Goal: Communication & Community: Answer question/provide support

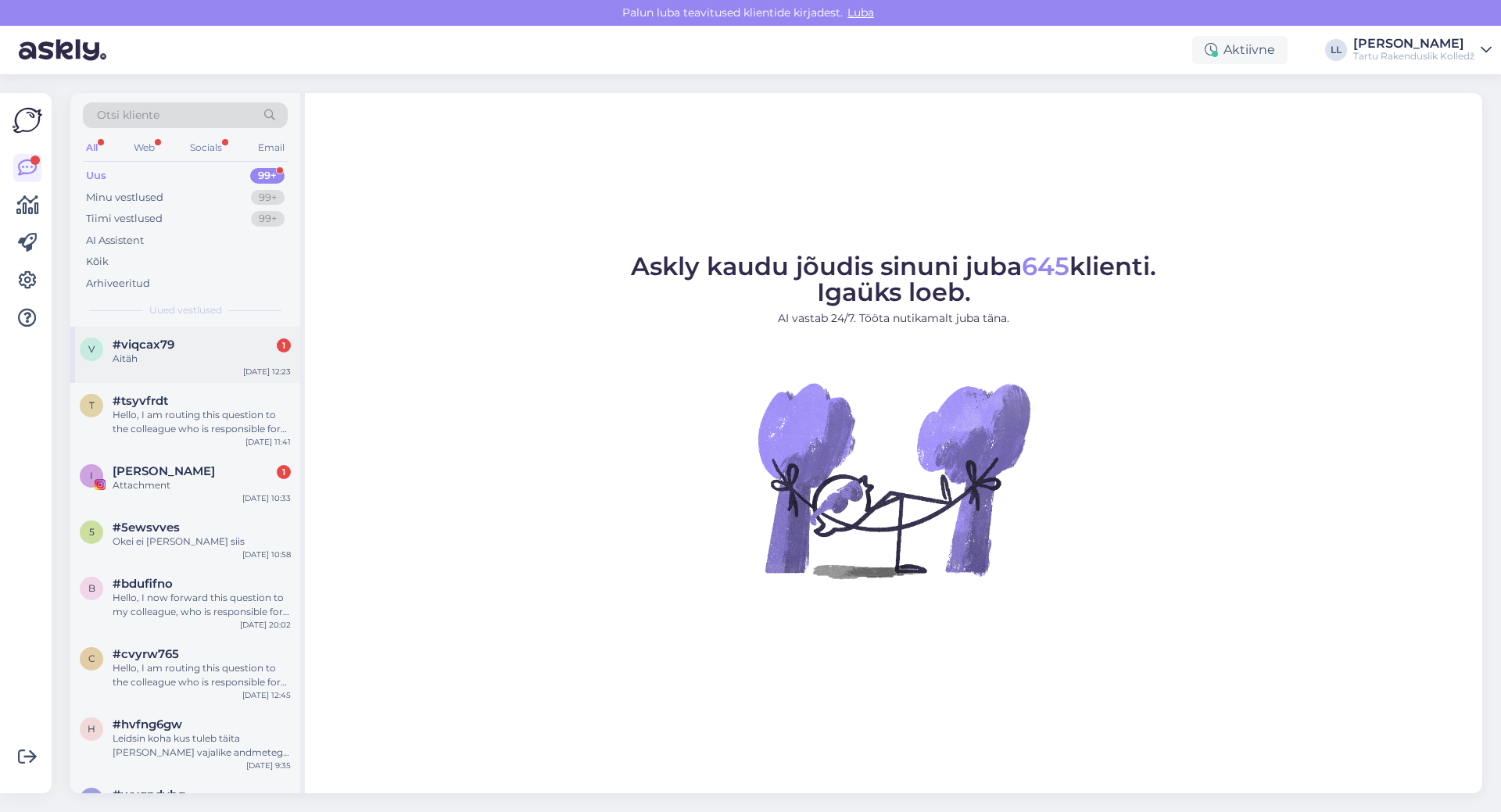
click at [152, 372] on div "v #viqcax79 1 Aitäh [DATE] 12:23" at bounding box center [185, 355] width 230 height 56
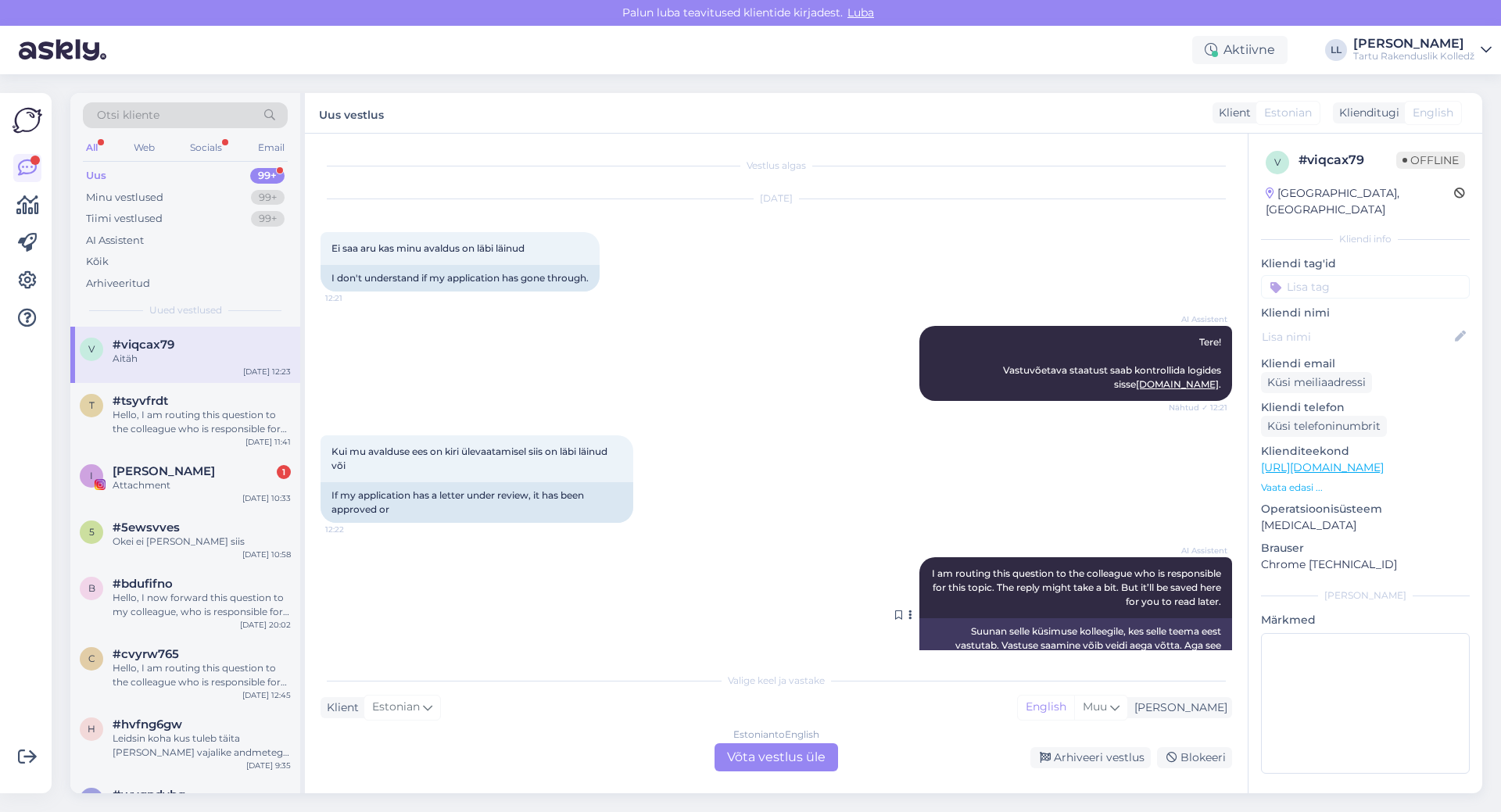
scroll to position [119, 0]
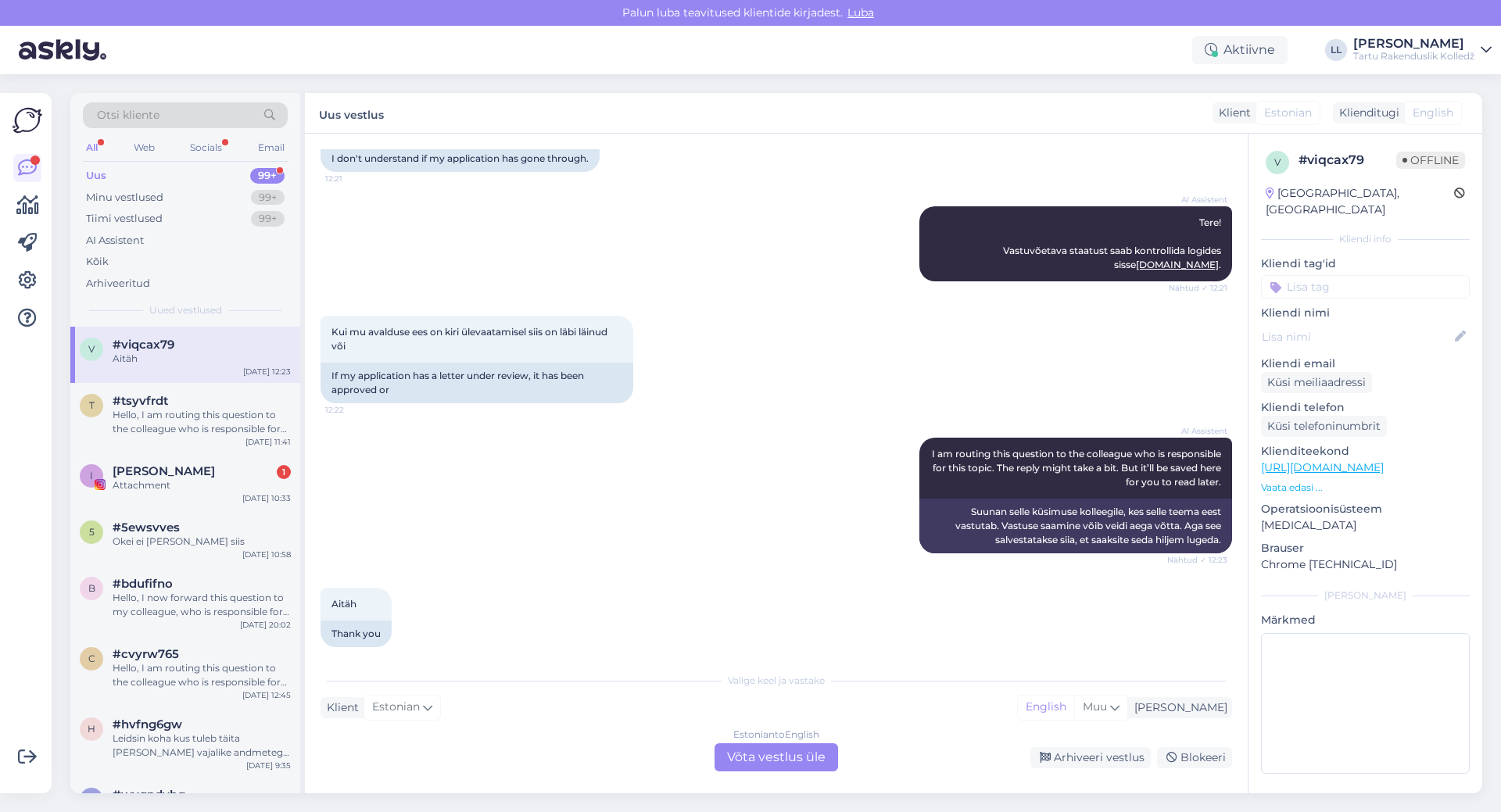
click at [818, 760] on div "Estonian to English Võta vestlus üle" at bounding box center [776, 757] width 123 height 28
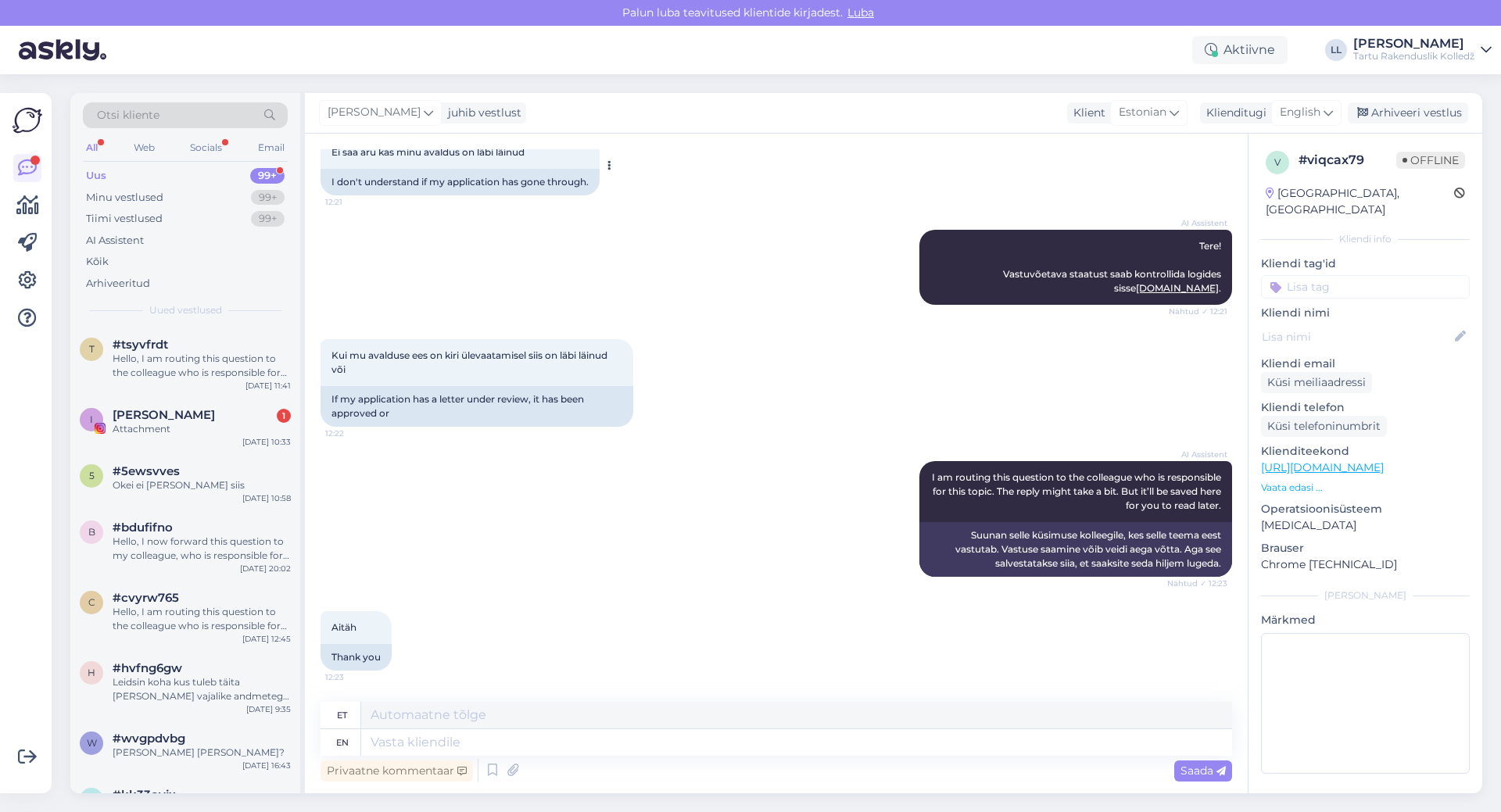
scroll to position [82, 0]
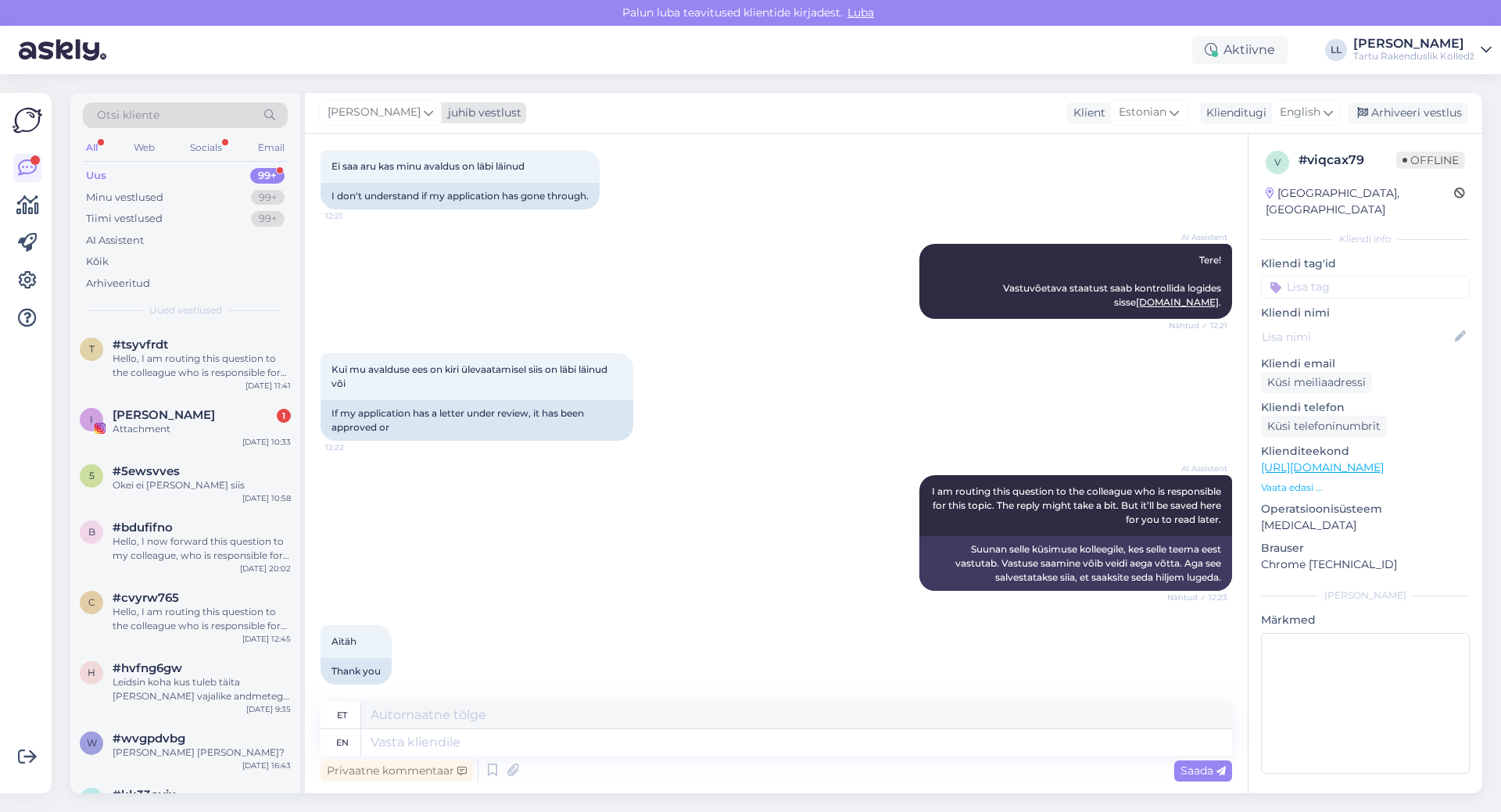
click at [351, 118] on span "[PERSON_NAME]" at bounding box center [373, 113] width 93 height 18
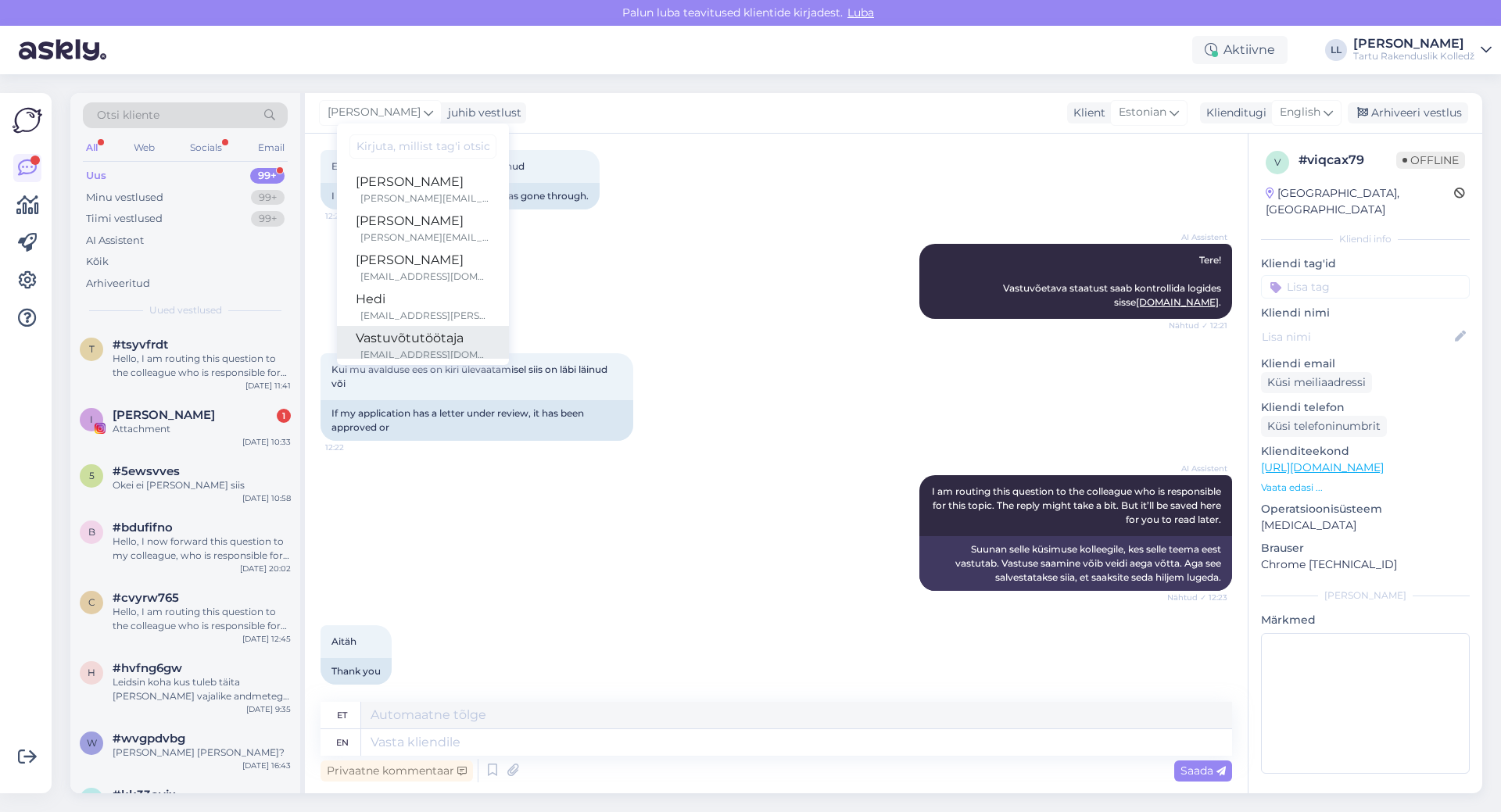
drag, startPoint x: 372, startPoint y: 334, endPoint x: 381, endPoint y: 334, distance: 9.0
click at [373, 334] on div "Vastuvõtutöötaja" at bounding box center [422, 338] width 134 height 19
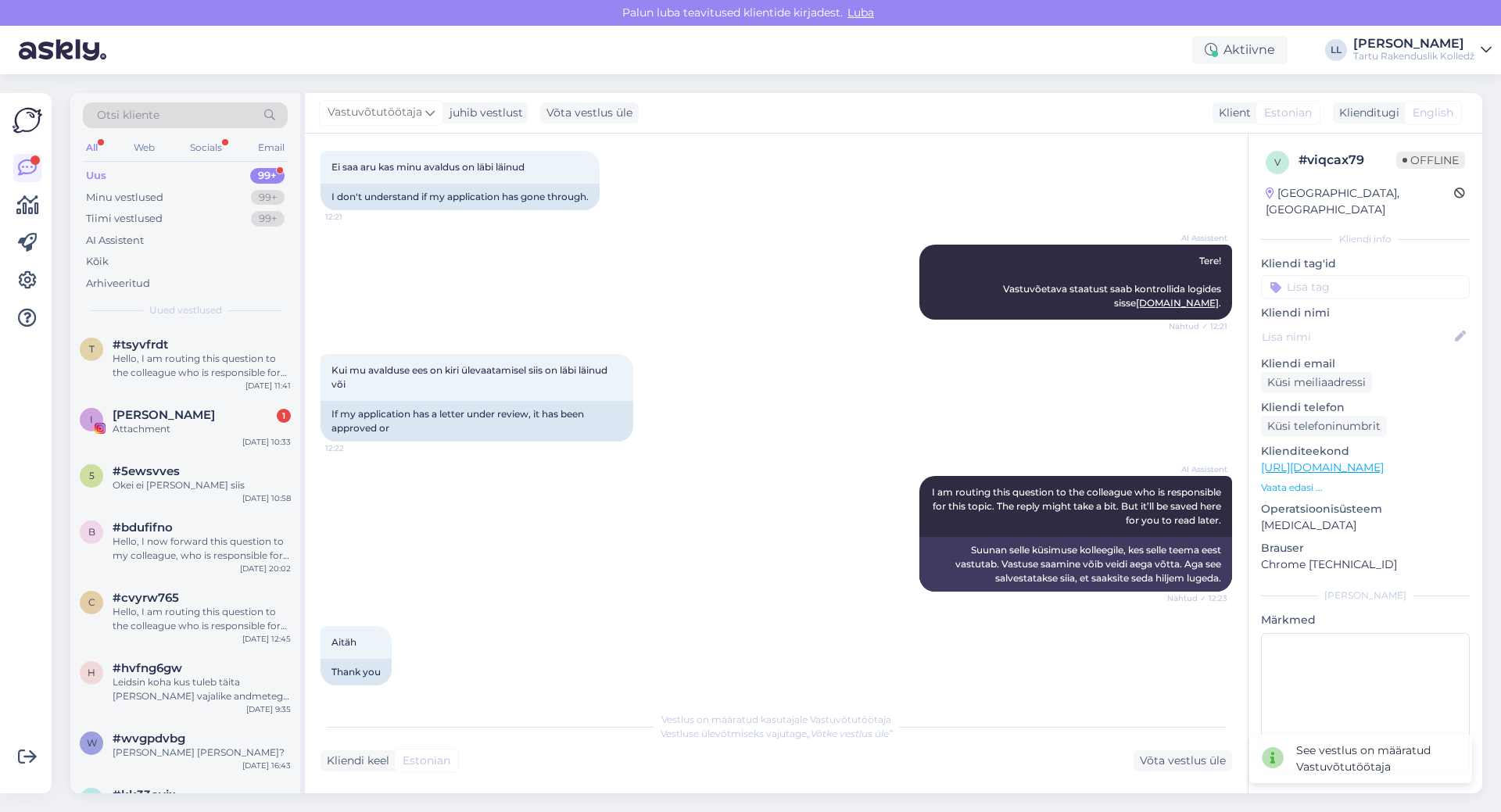
scroll to position [80, 0]
click at [166, 363] on div "Hello, I am routing this question to the colleague who is responsible for this …" at bounding box center [202, 365] width 178 height 28
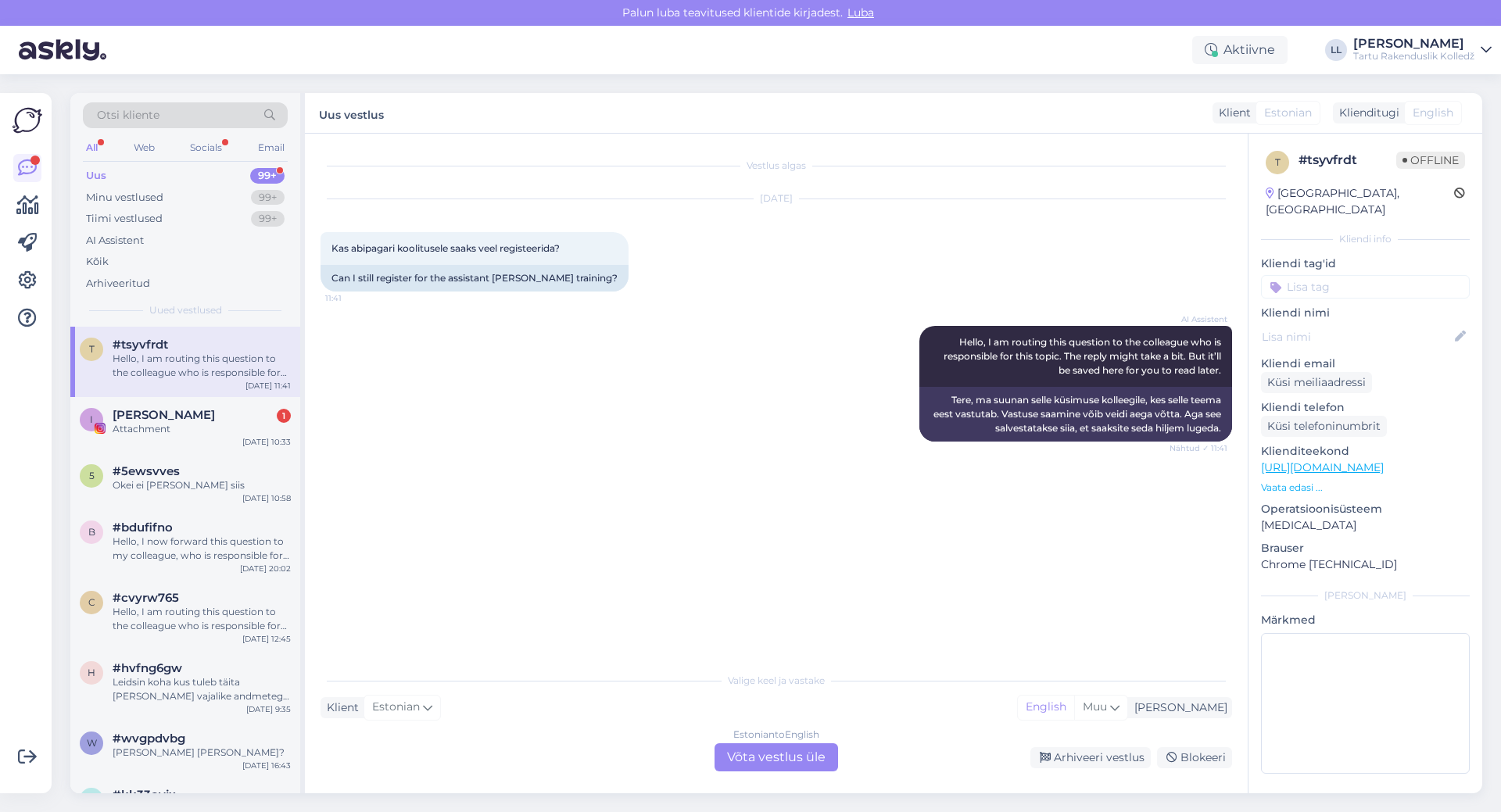
click at [742, 762] on div "Estonian to English Võta vestlus üle" at bounding box center [776, 757] width 123 height 28
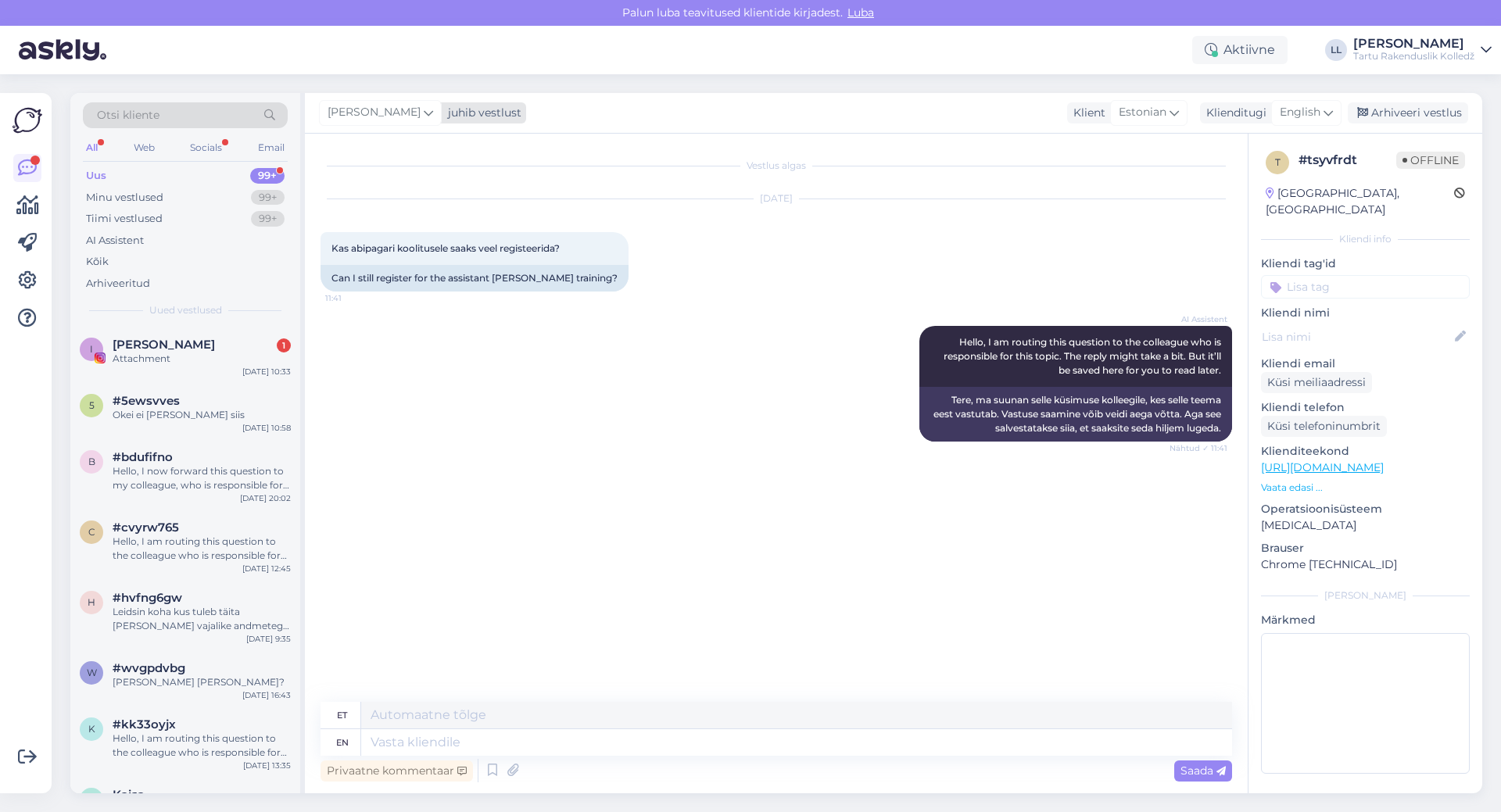
click at [424, 111] on icon at bounding box center [429, 113] width 10 height 18
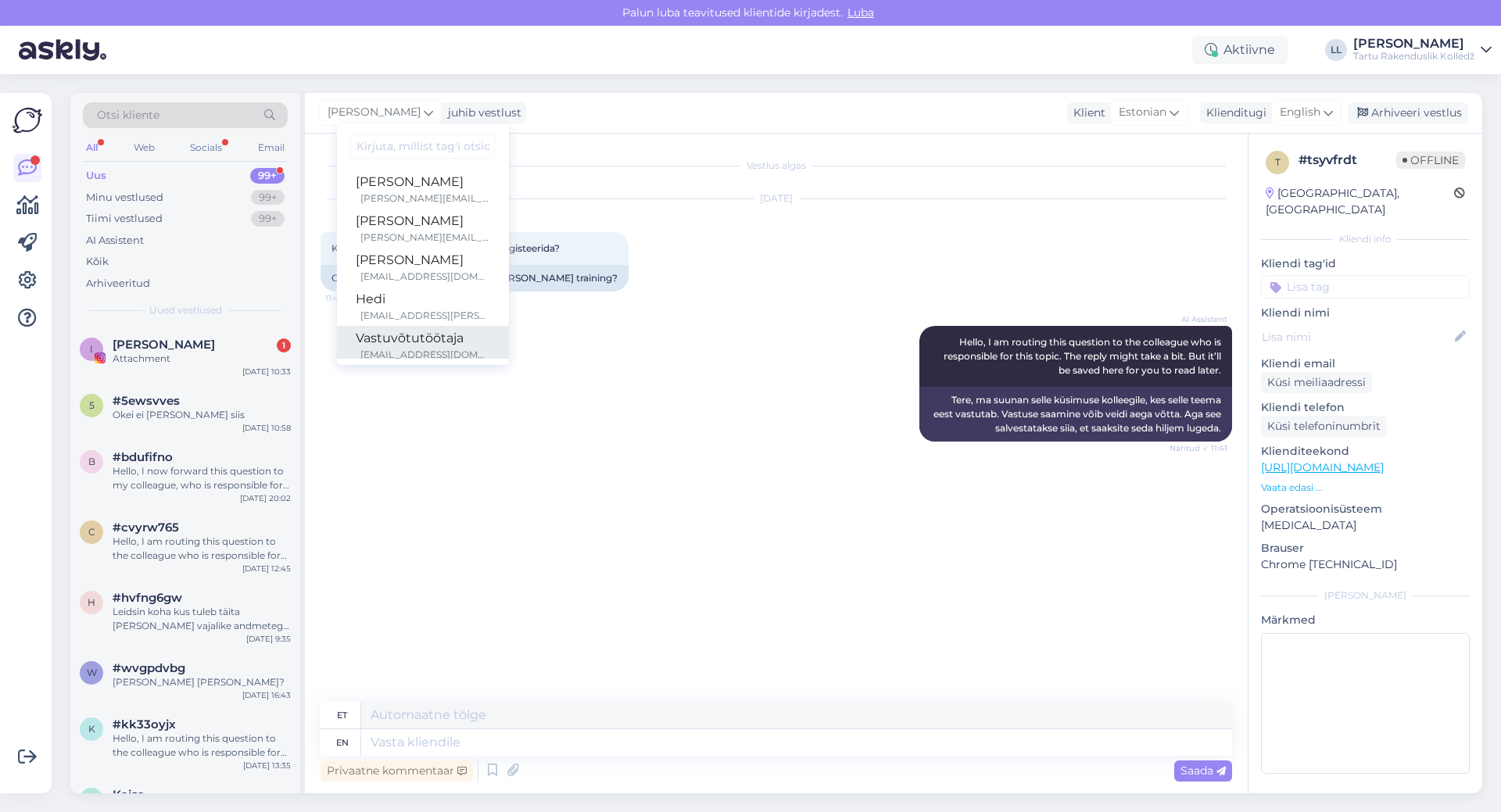
click at [389, 347] on div "Vastuvõtutöötaja" at bounding box center [422, 338] width 134 height 19
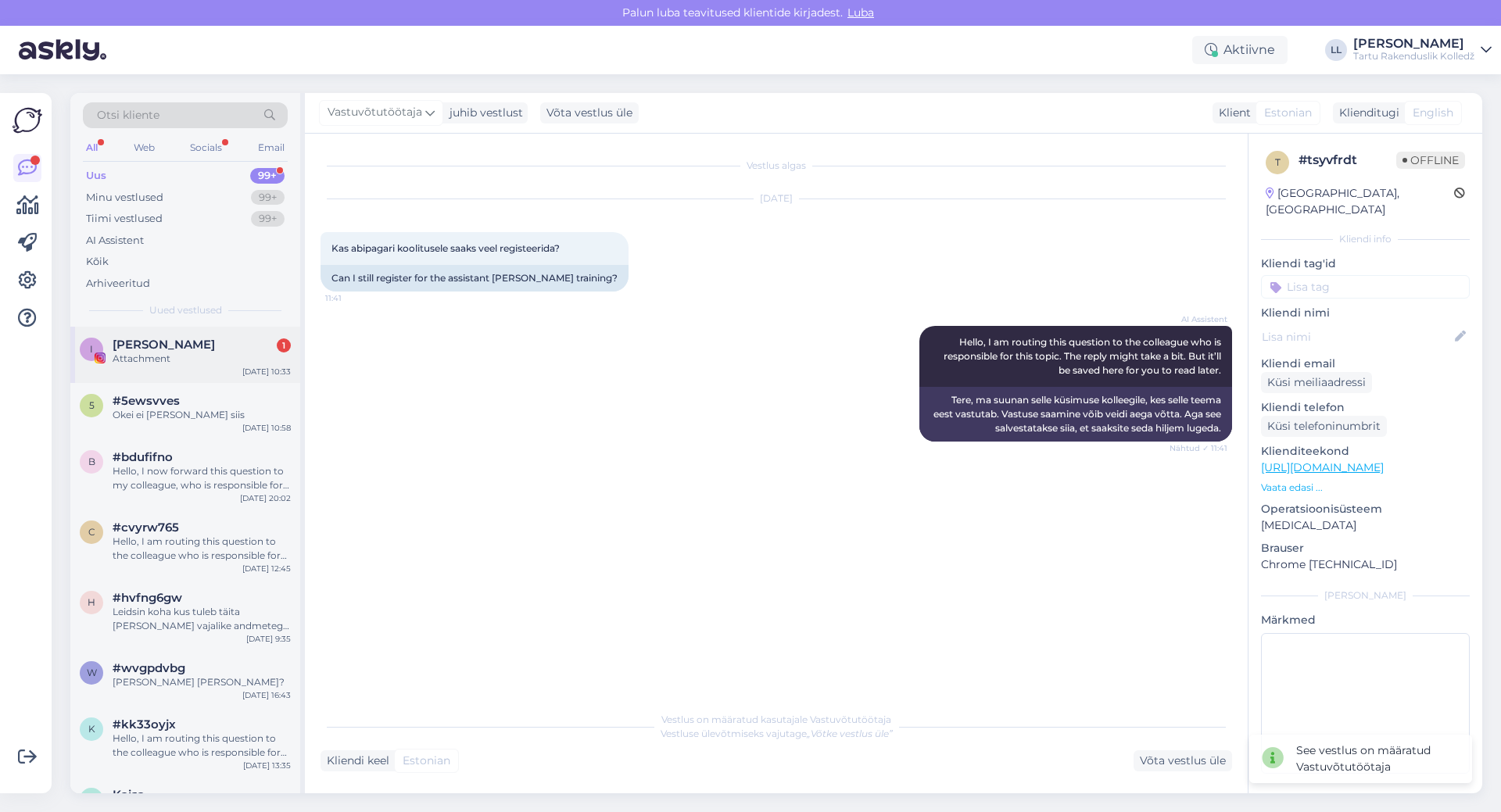
click at [177, 357] on div "Attachment" at bounding box center [202, 358] width 178 height 14
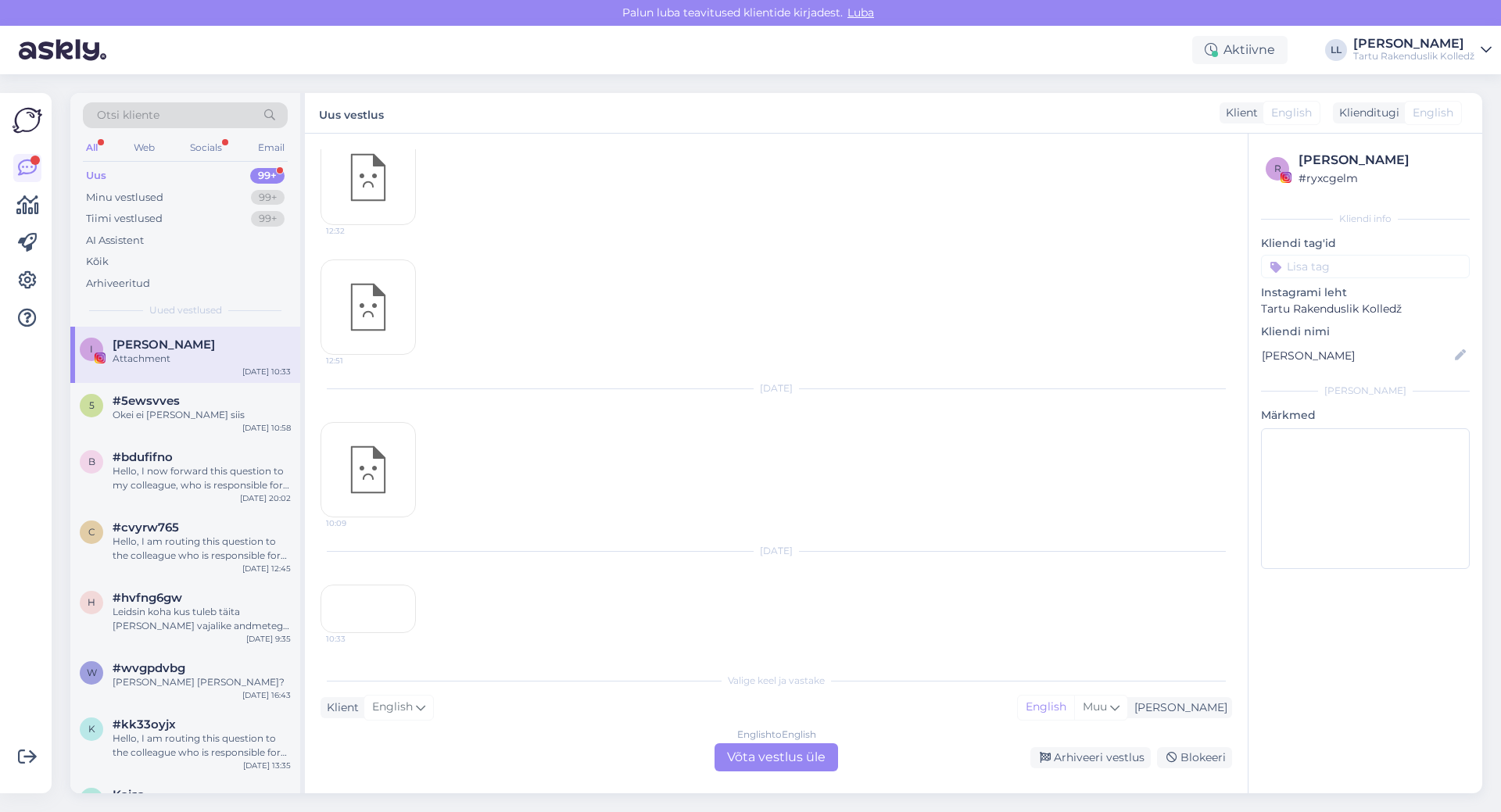
scroll to position [1552, 0]
click at [144, 151] on div "Web" at bounding box center [144, 147] width 27 height 21
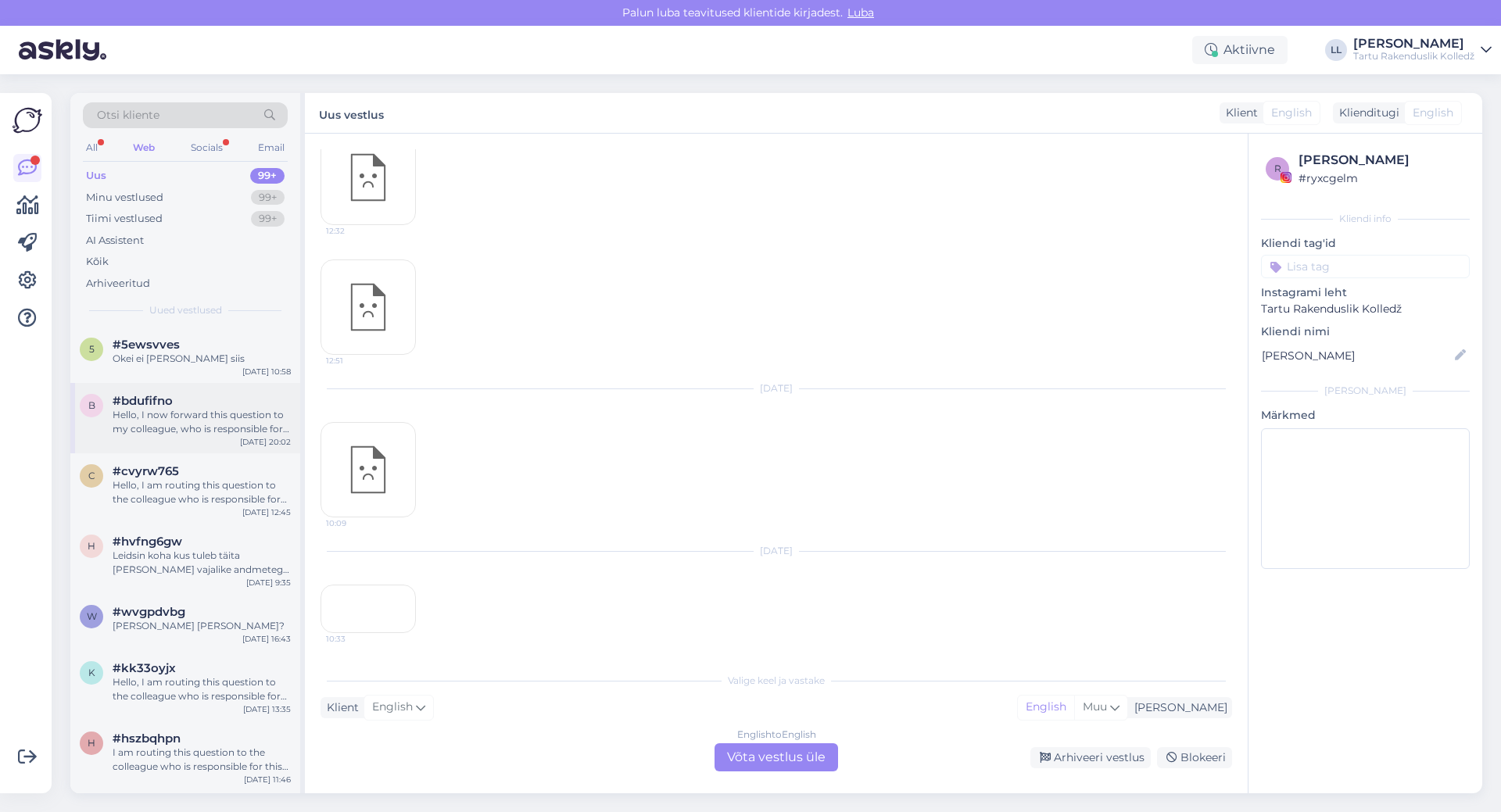
click at [210, 424] on div "Hello, I now forward this question to my colleague, who is responsible for this…" at bounding box center [202, 422] width 178 height 28
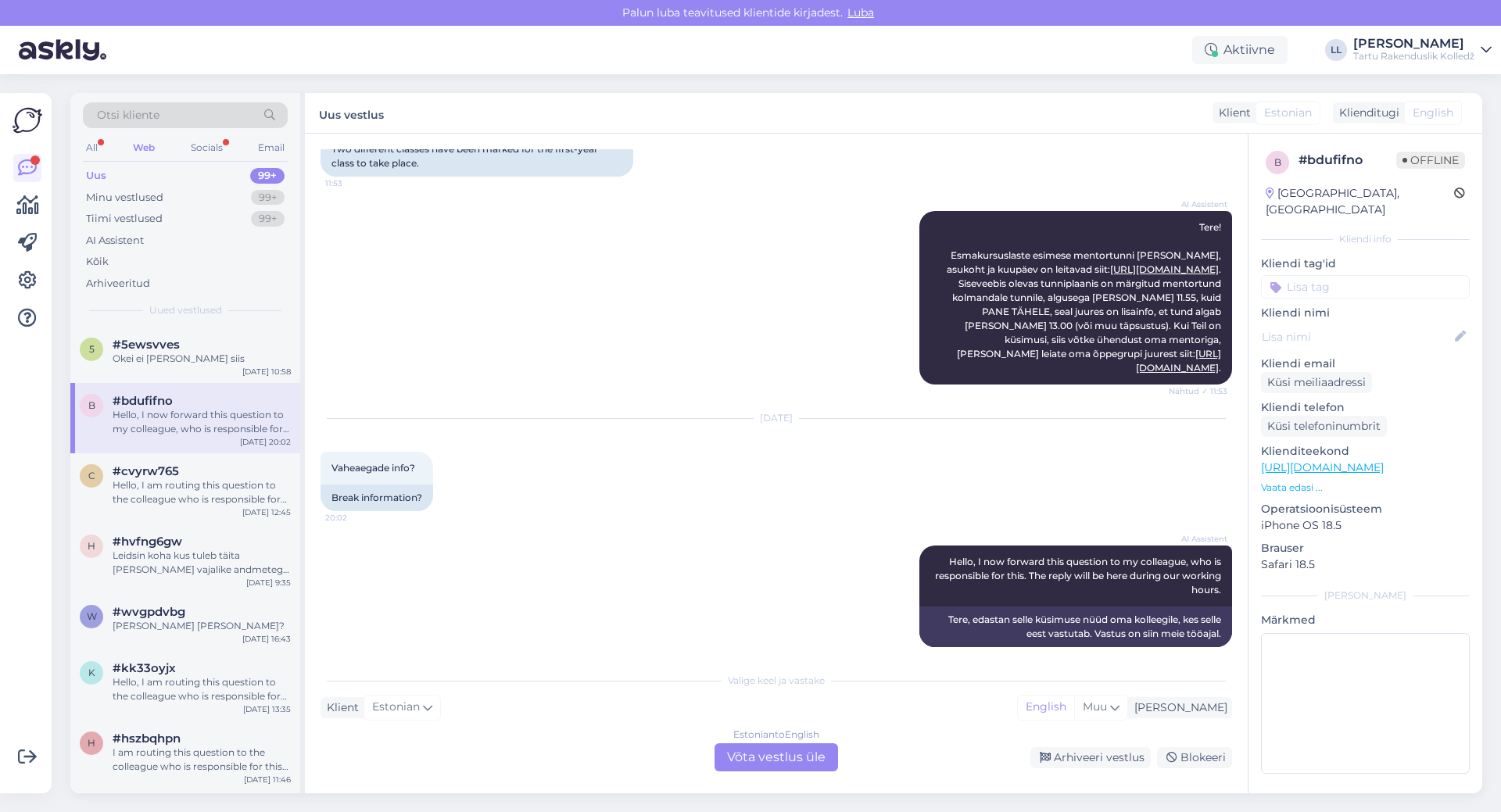
click at [762, 755] on div "Estonian to English Võta vestlus üle" at bounding box center [776, 757] width 123 height 28
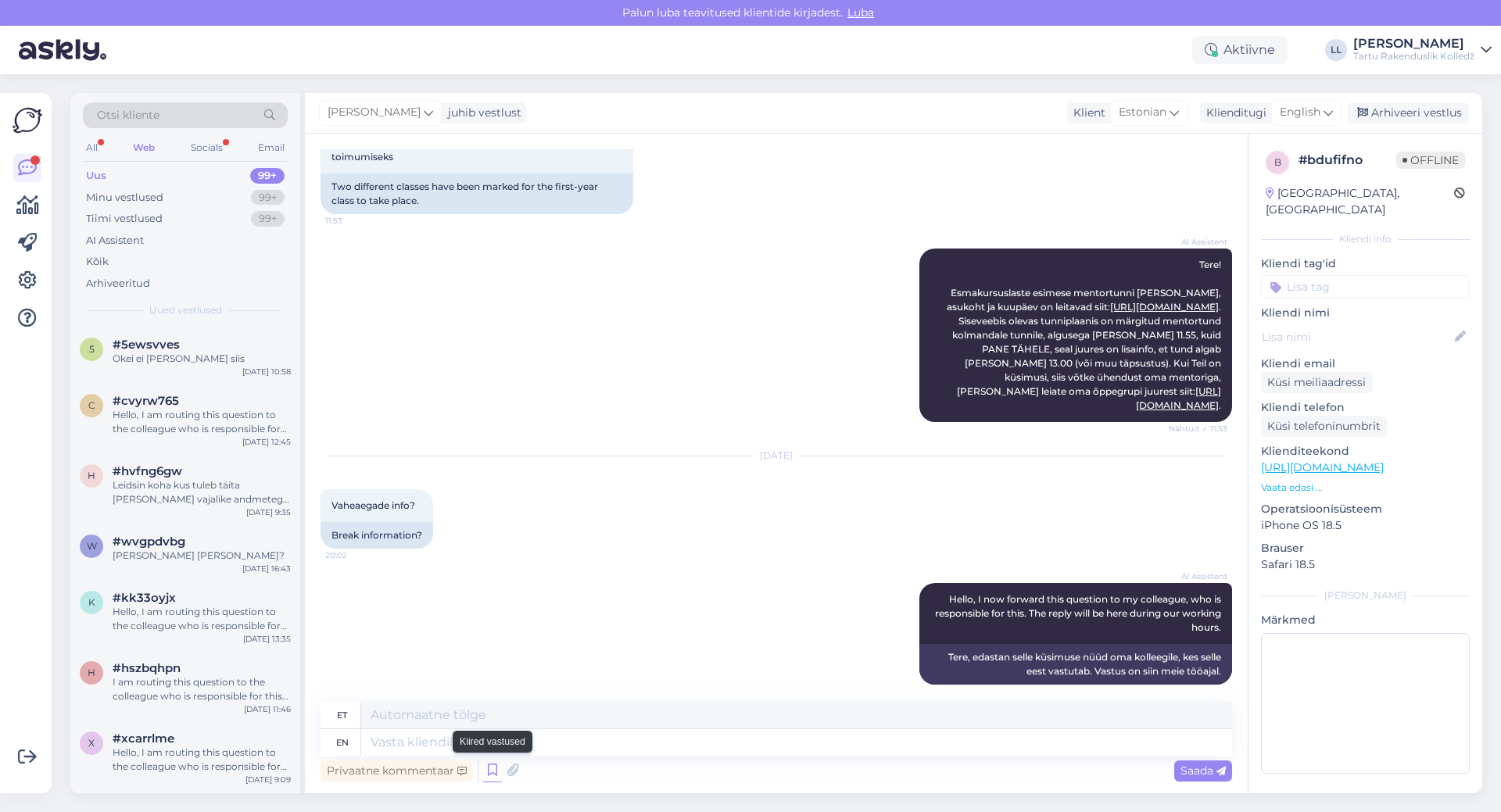
click at [487, 775] on icon at bounding box center [492, 771] width 19 height 24
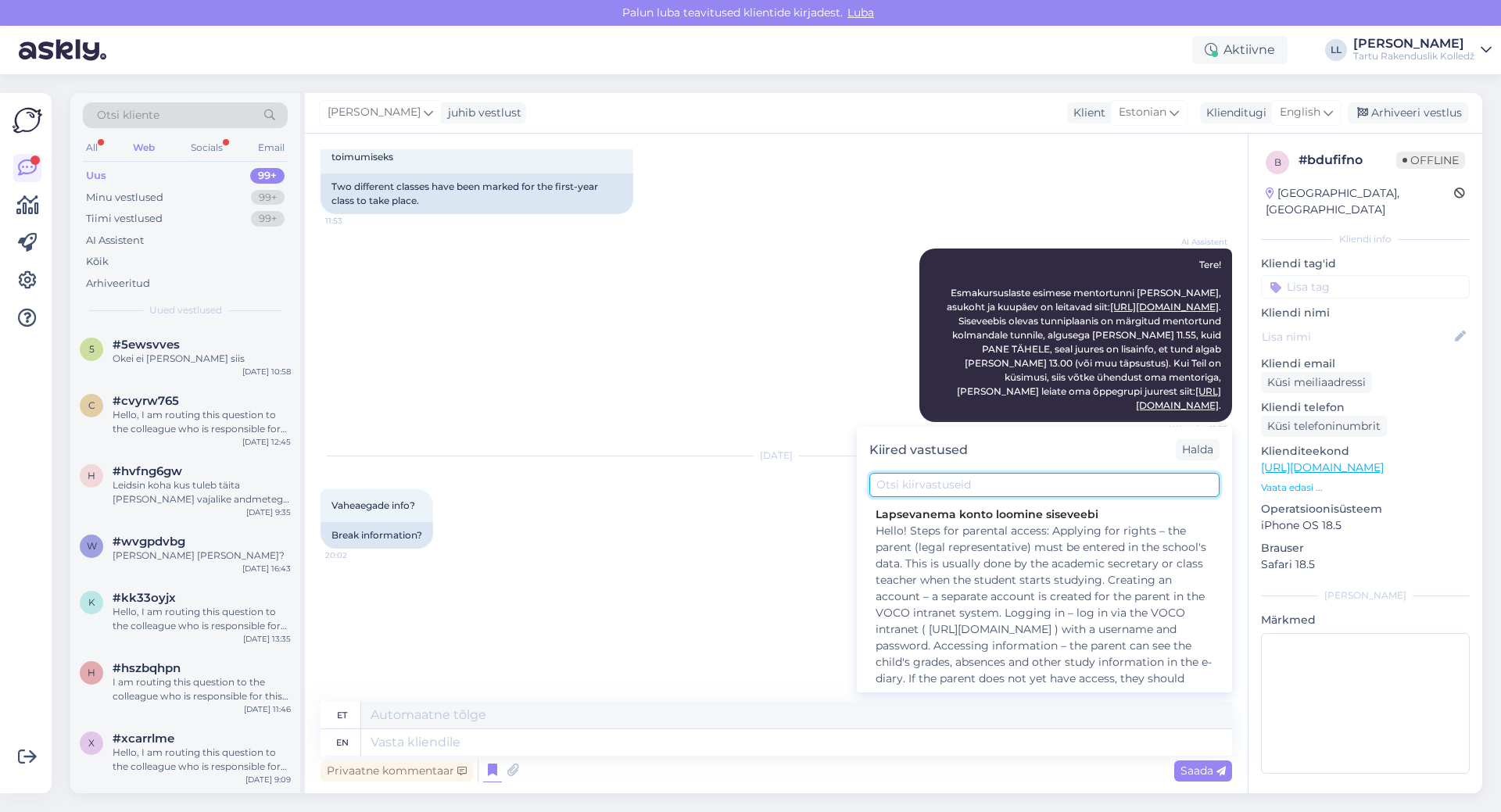
click at [1012, 486] on input "text" at bounding box center [1044, 485] width 351 height 24
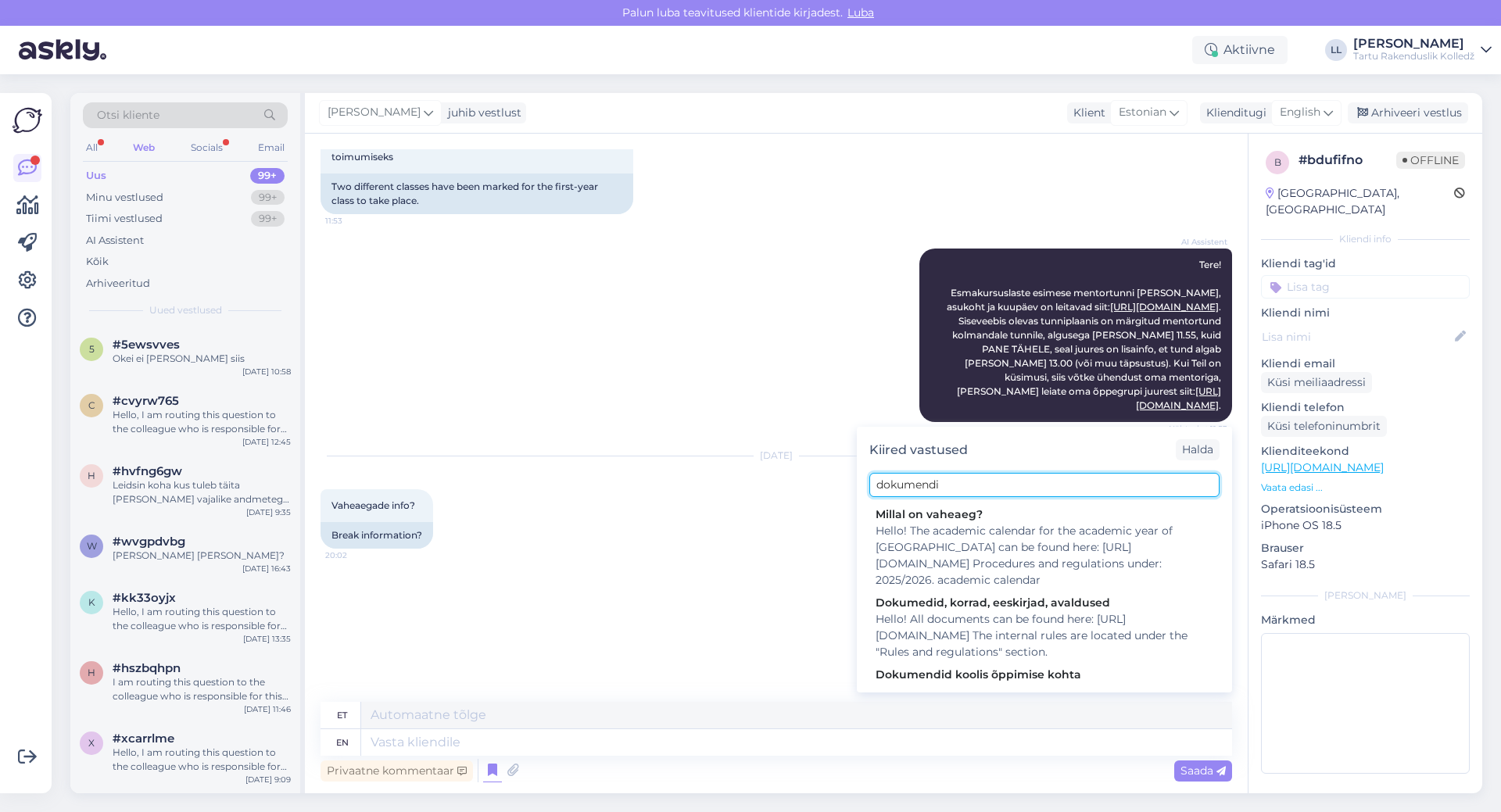
type input "dokumendid"
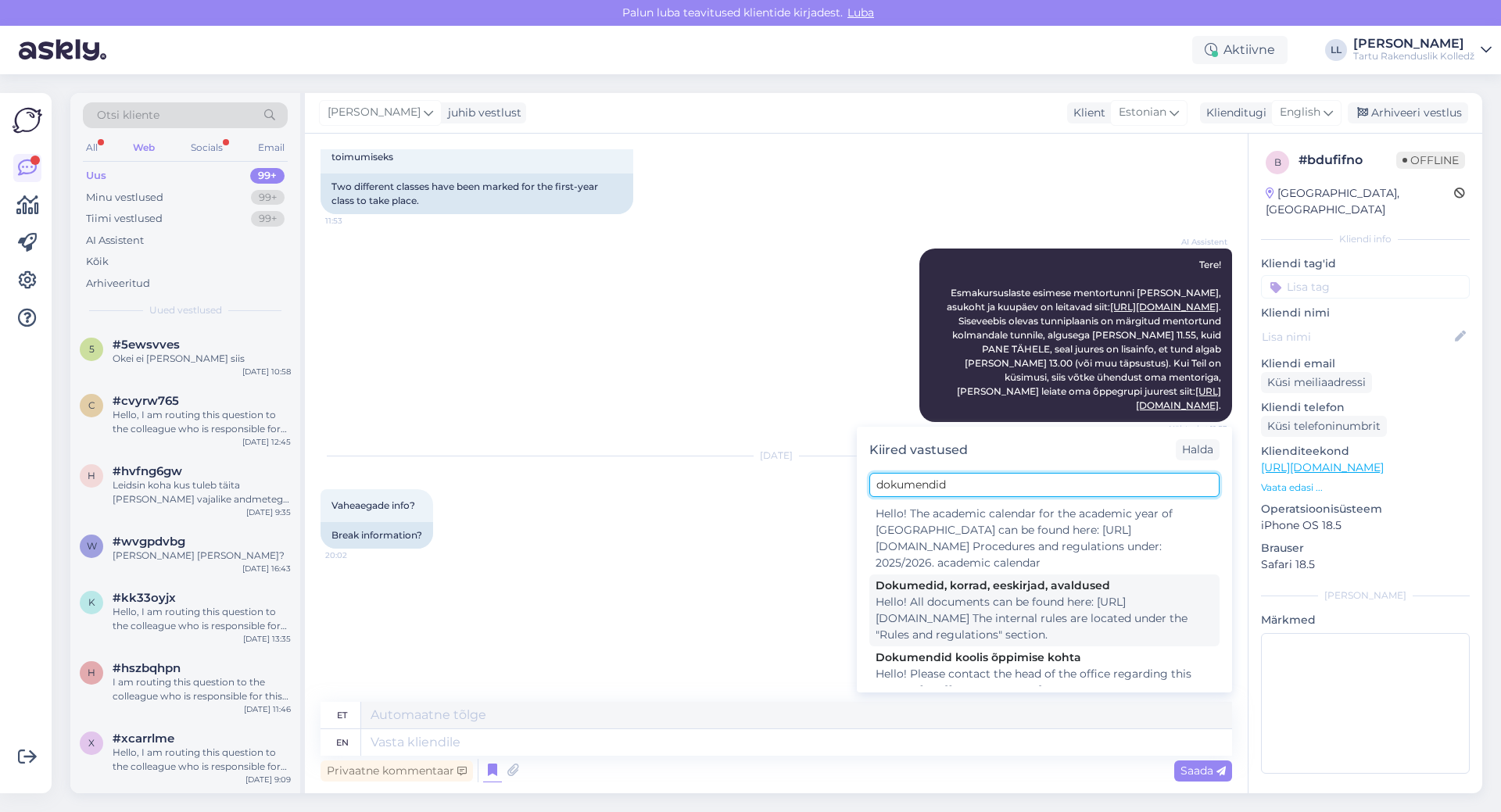
scroll to position [0, 0]
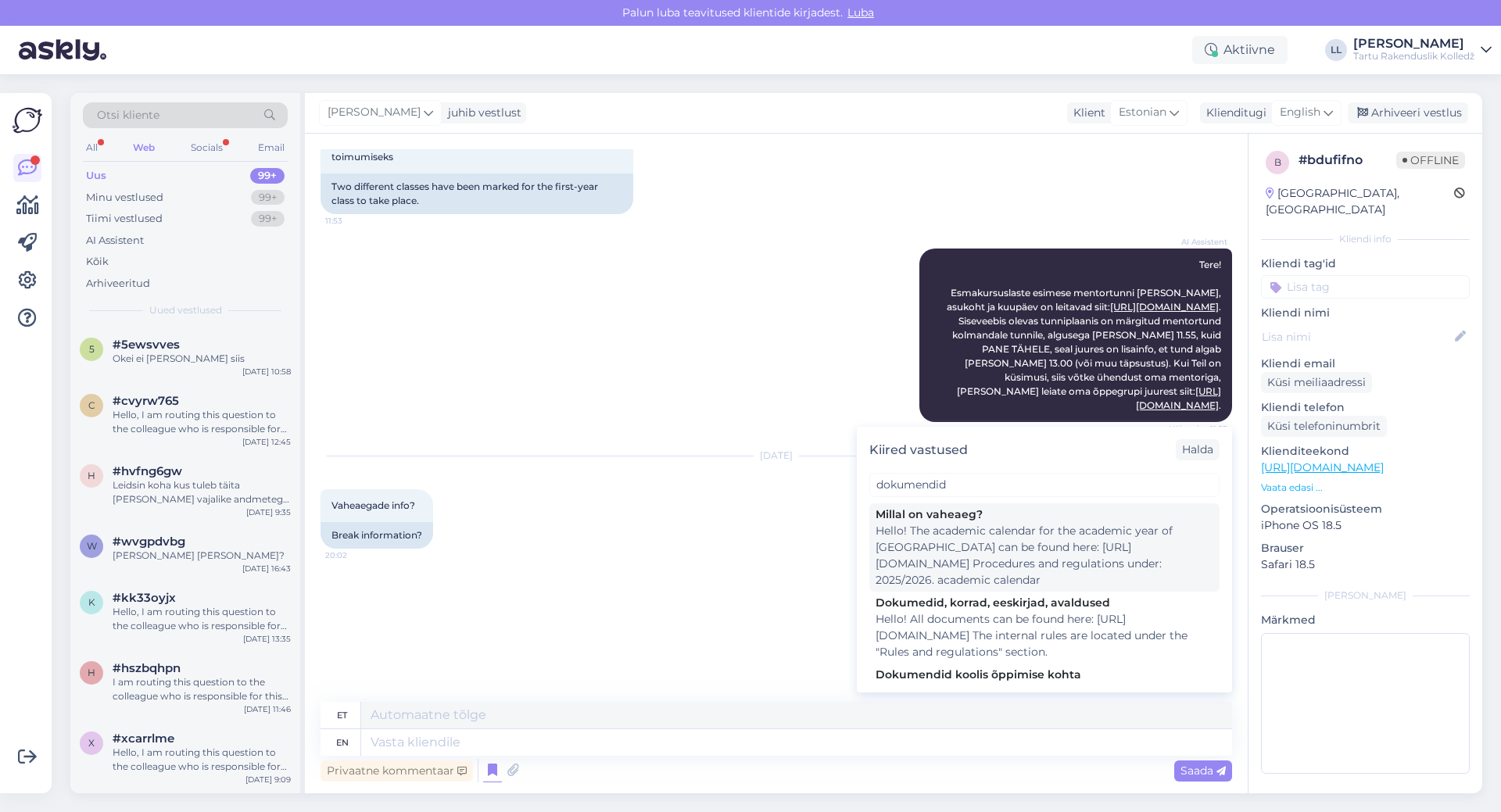
click at [1060, 537] on div "Hello! The academic calendar for the academic year of [GEOGRAPHIC_DATA] can be …" at bounding box center [1044, 555] width 338 height 66
type textarea "Tere! Tartu Rakendusliku Kolledži õppeaasta akadeemiline kalender on leitav sii…"
type textarea "Hello! The academic calendar for the academic year of [GEOGRAPHIC_DATA] can be …"
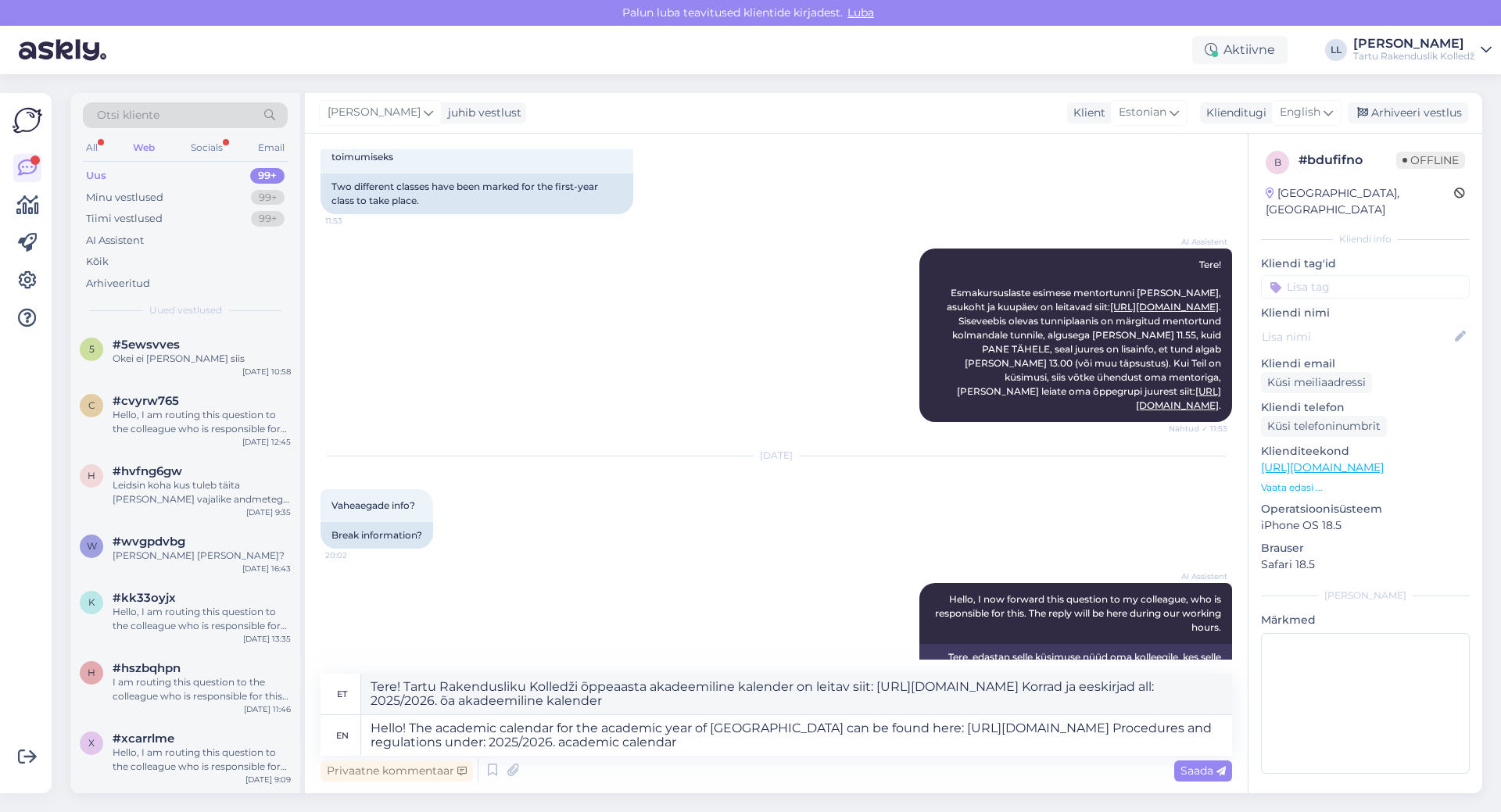
scroll to position [133, 0]
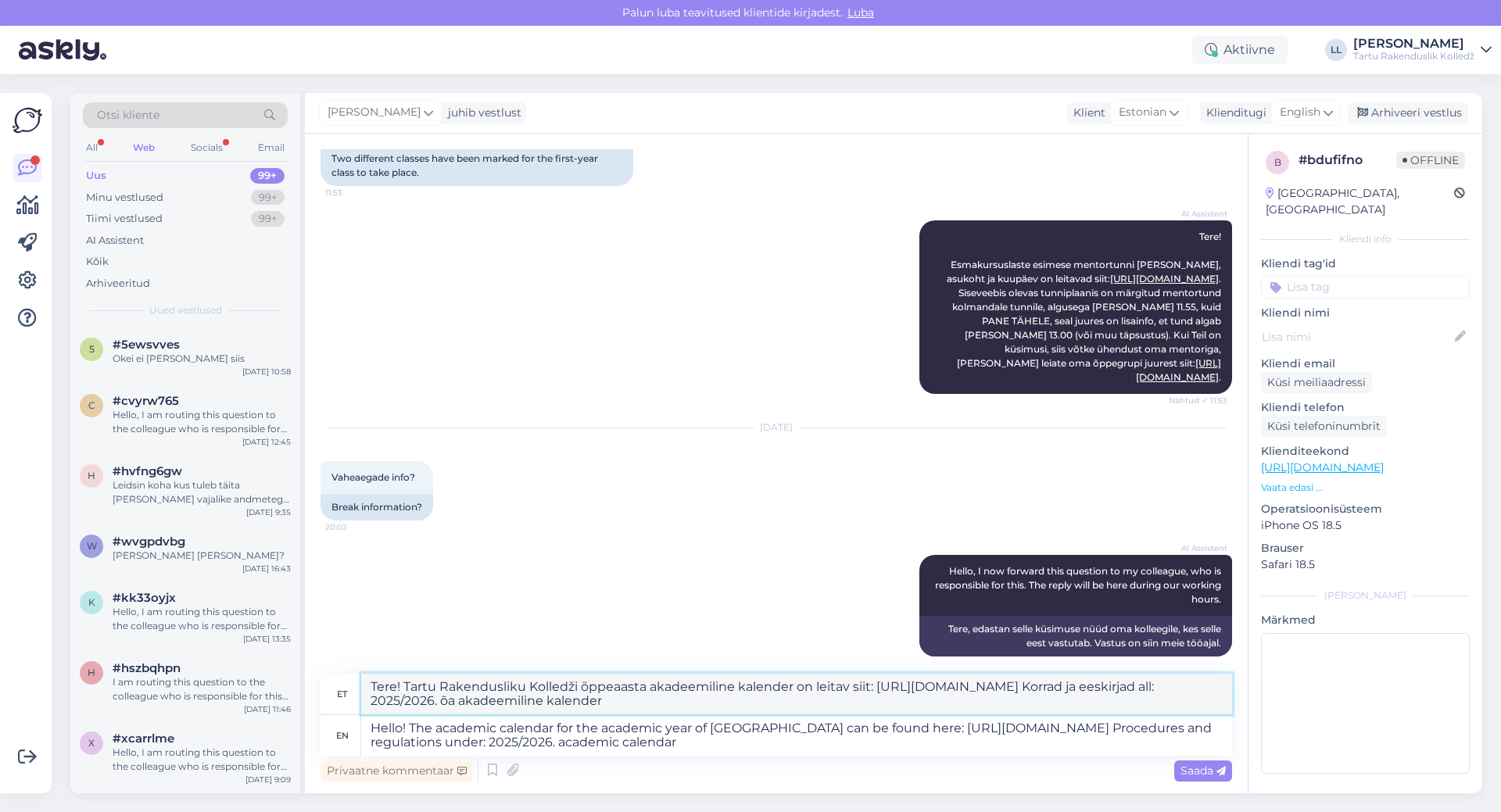
click at [667, 704] on textarea "Tere! Tartu Rakendusliku Kolledži õppeaasta akadeemiline kalender on leitav sii…" at bounding box center [797, 693] width 871 height 40
type textarea "Tere! Tartu Rakendusliku Kolledži õppeaasta akadeemiline kalender on leitav sii…"
click at [1207, 768] on span "Saada" at bounding box center [1203, 771] width 45 height 14
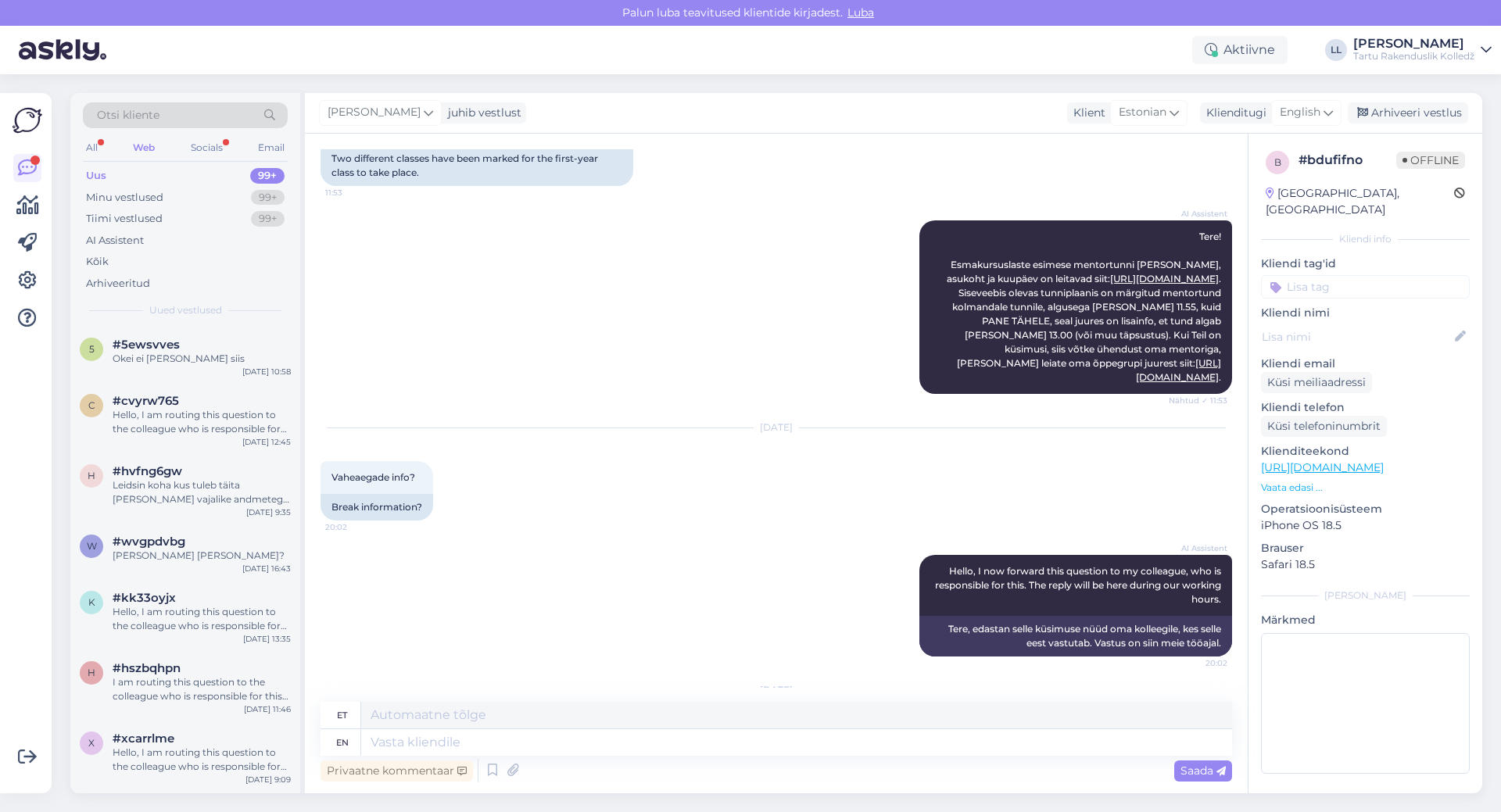
scroll to position [316, 0]
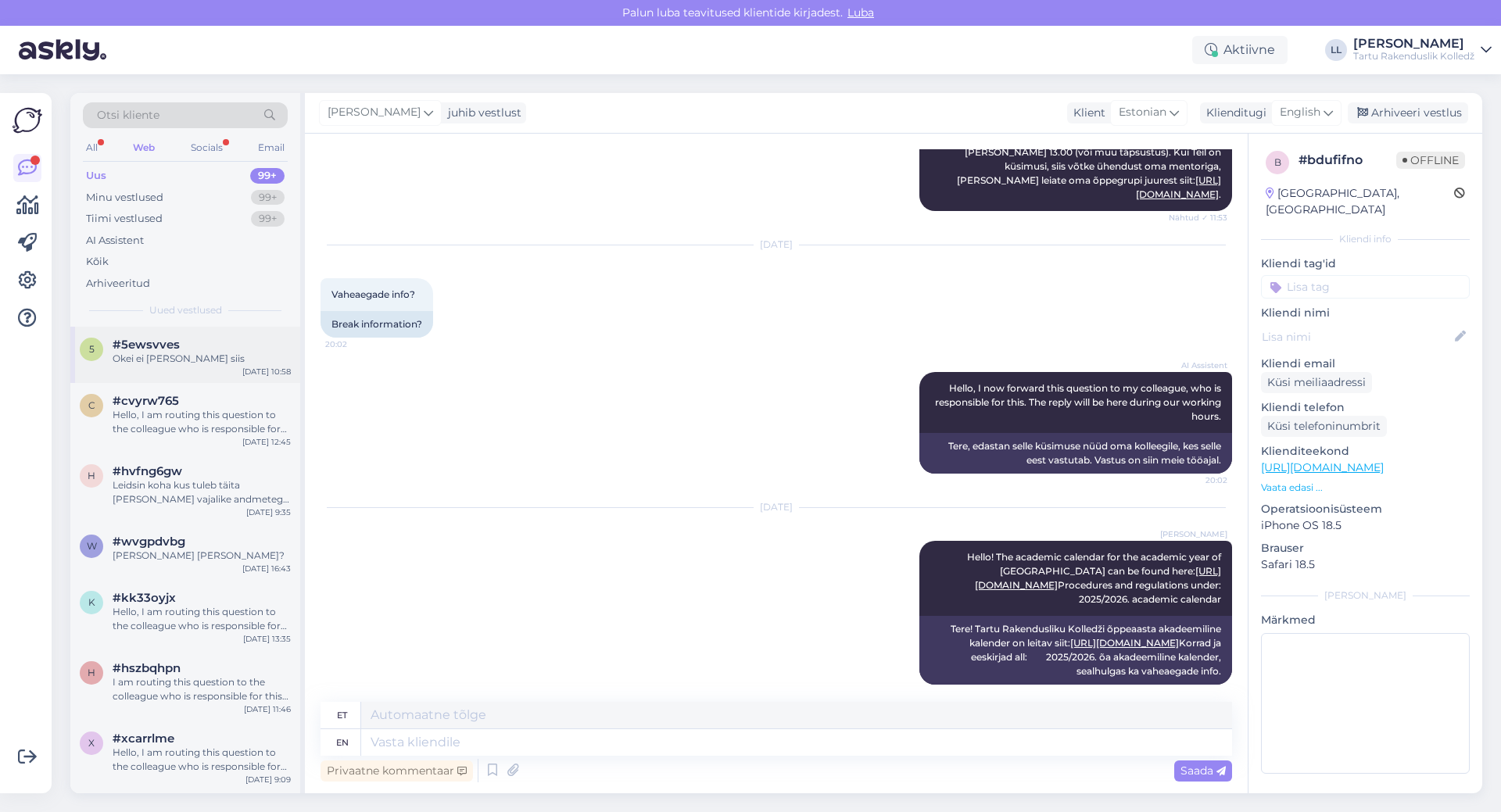
click at [180, 360] on div "Okei ei [PERSON_NAME] siis" at bounding box center [202, 358] width 178 height 14
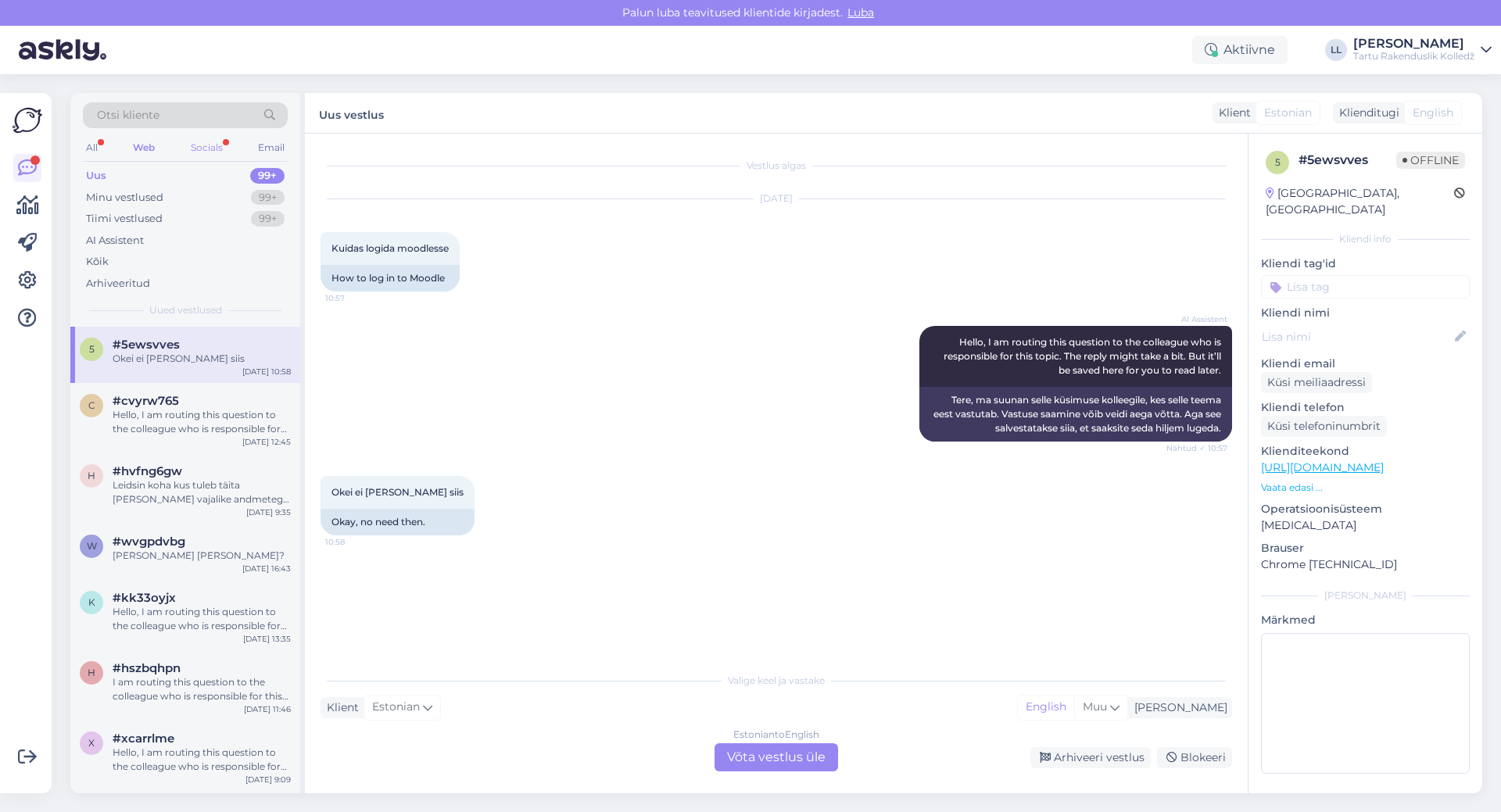
click at [198, 140] on div "Socials" at bounding box center [207, 147] width 38 height 21
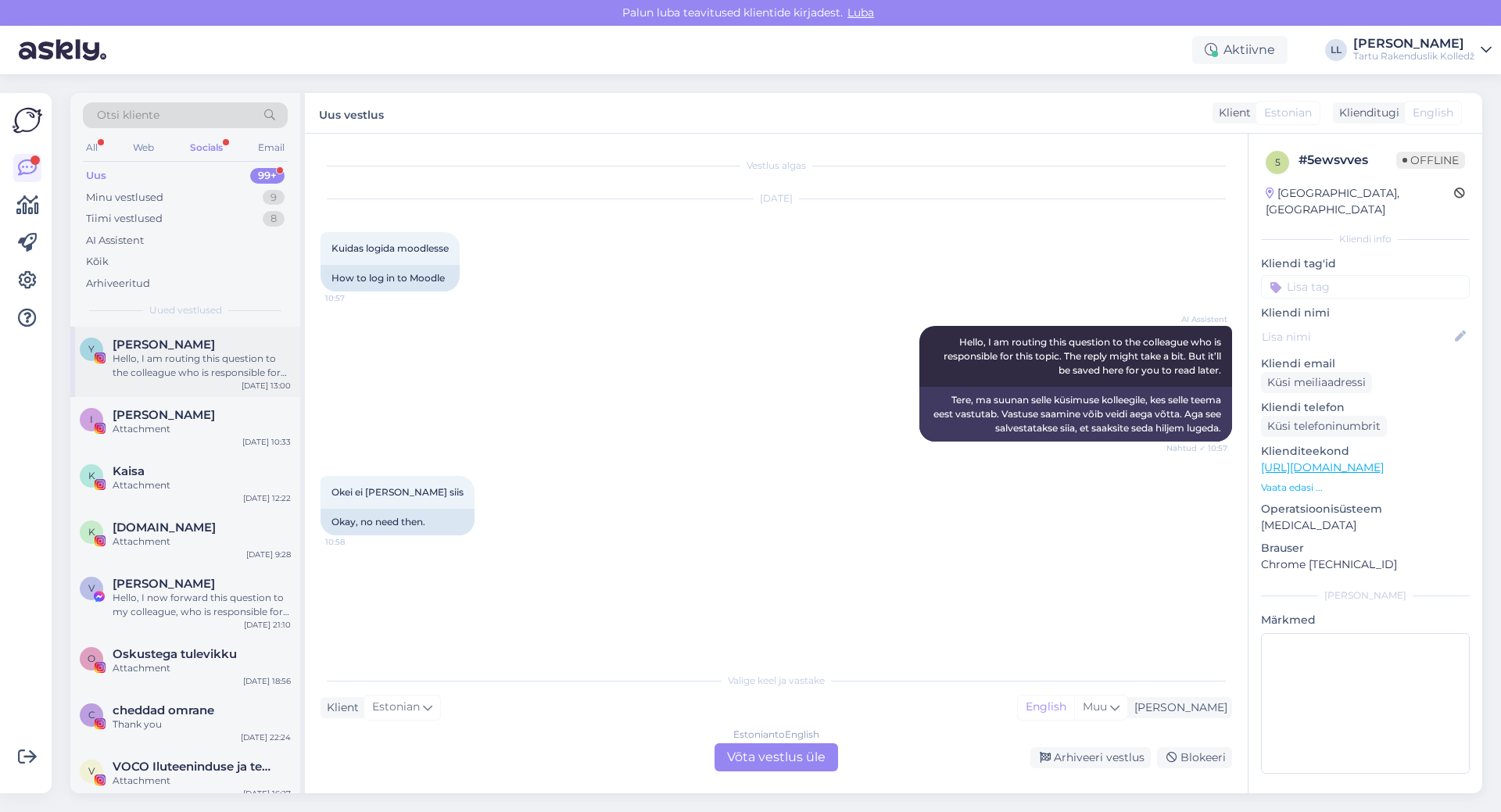
click at [218, 339] on div "[PERSON_NAME]" at bounding box center [202, 345] width 178 height 14
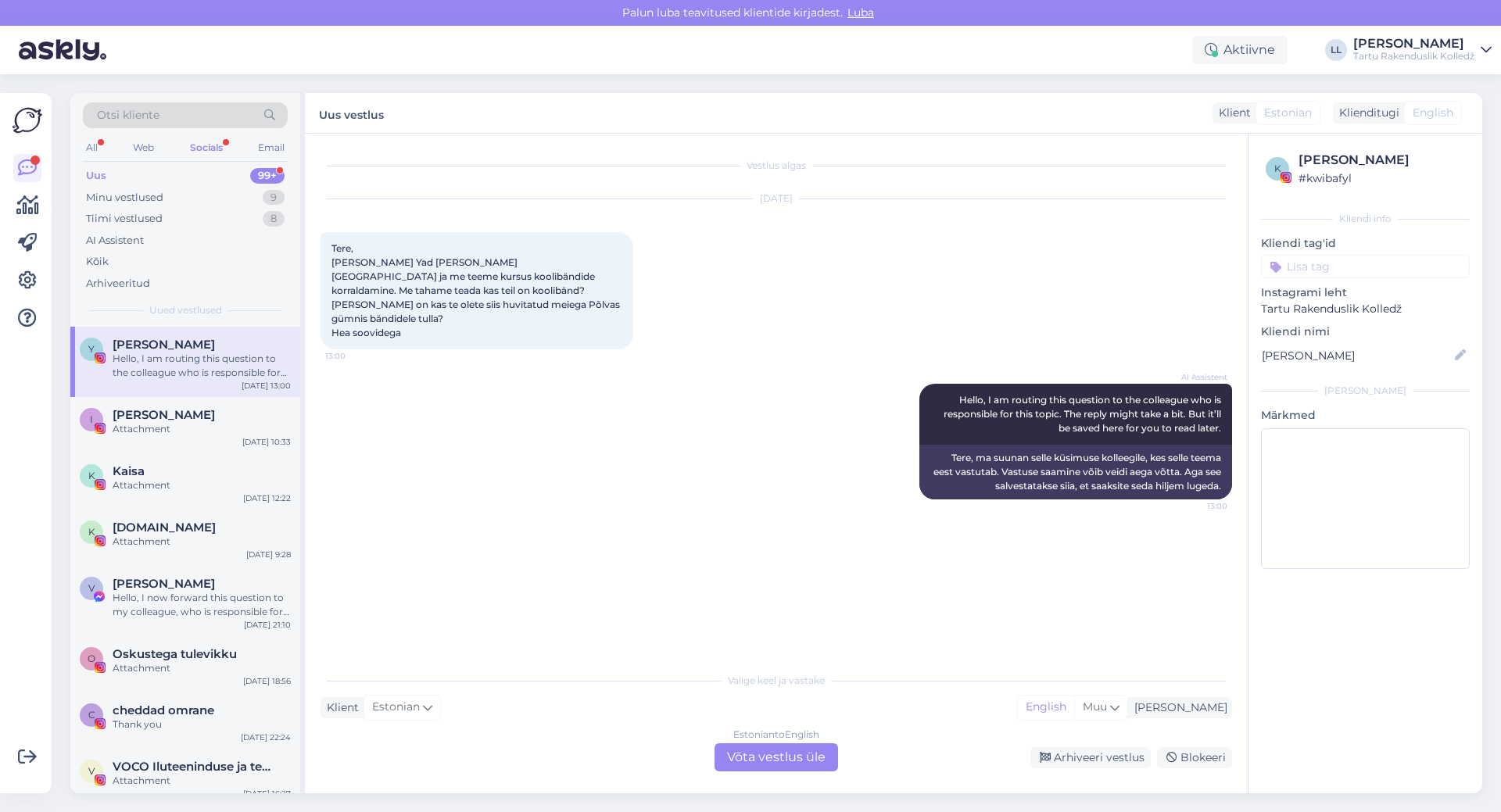
click at [769, 755] on div "Estonian to English Võta vestlus üle" at bounding box center [776, 757] width 123 height 28
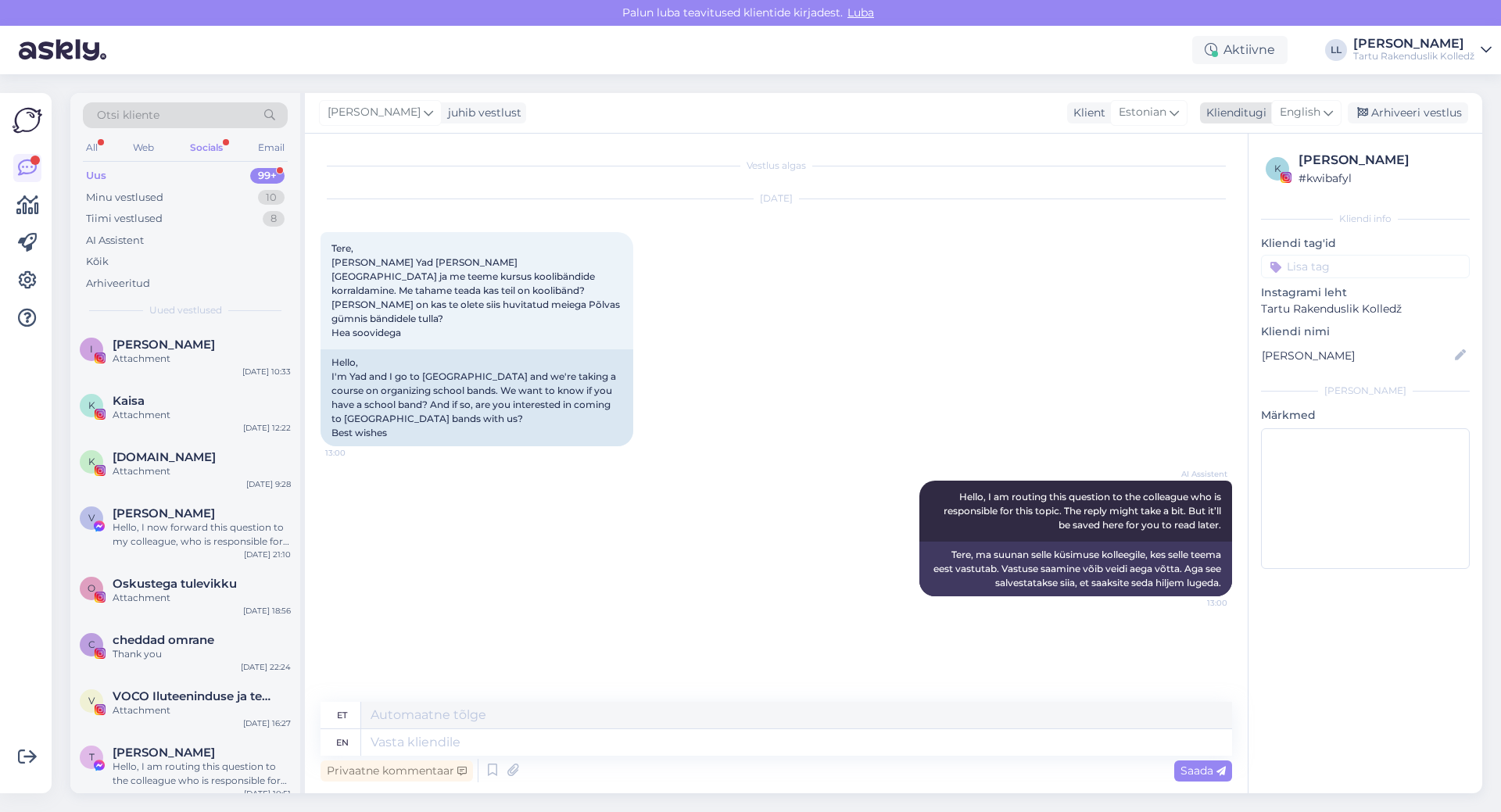
click at [1291, 116] on span "English" at bounding box center [1299, 113] width 40 height 18
type input "es"
click at [1242, 209] on link "Estonian" at bounding box center [1272, 208] width 172 height 25
click at [478, 747] on textarea at bounding box center [776, 740] width 911 height 33
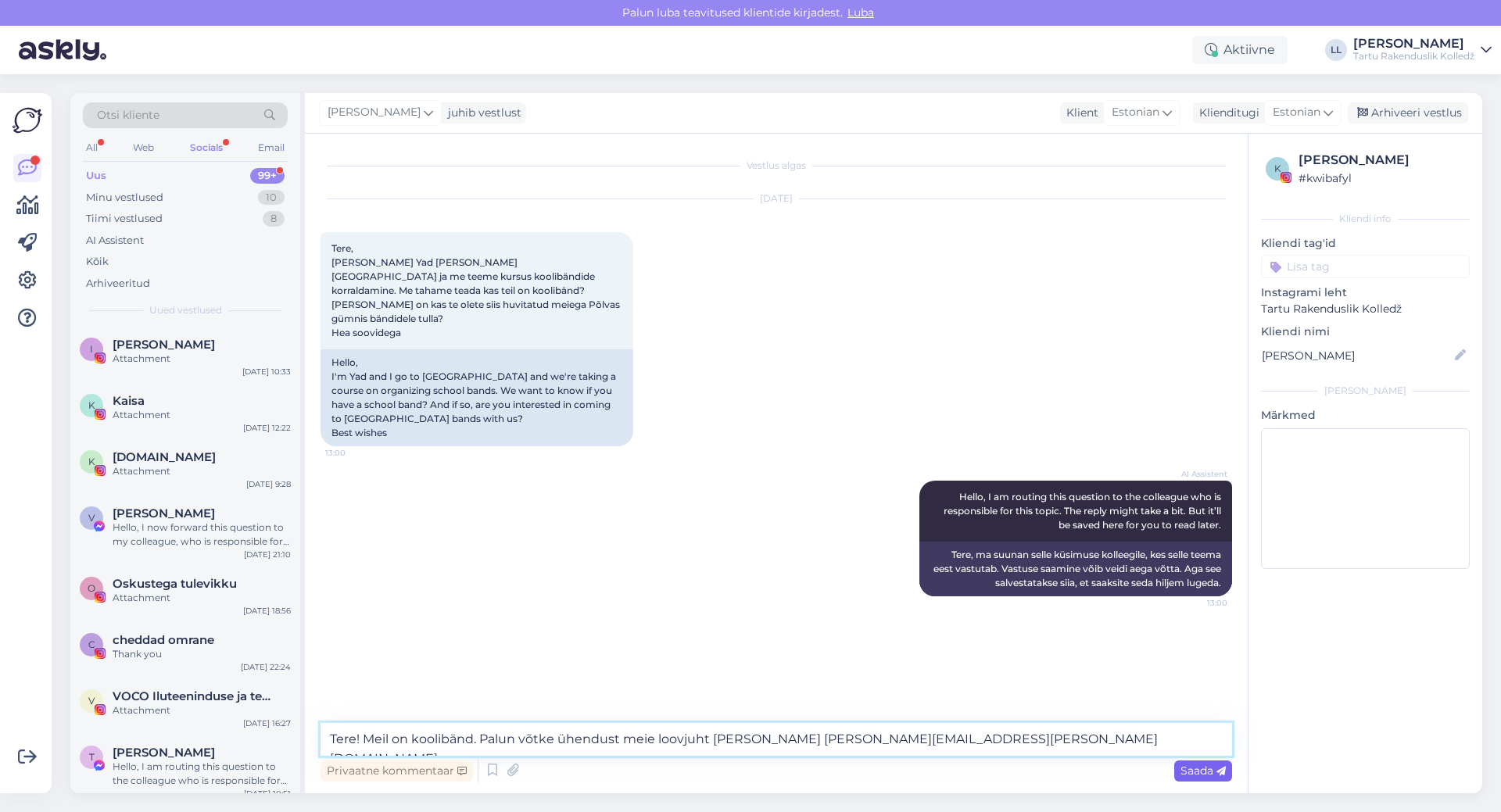
type textarea "Tere! Meil on koolibänd. Palun võtke ühendust meie loovjuht [PERSON_NAME] [PERS…"
click at [1186, 768] on span "Saada" at bounding box center [1203, 771] width 45 height 14
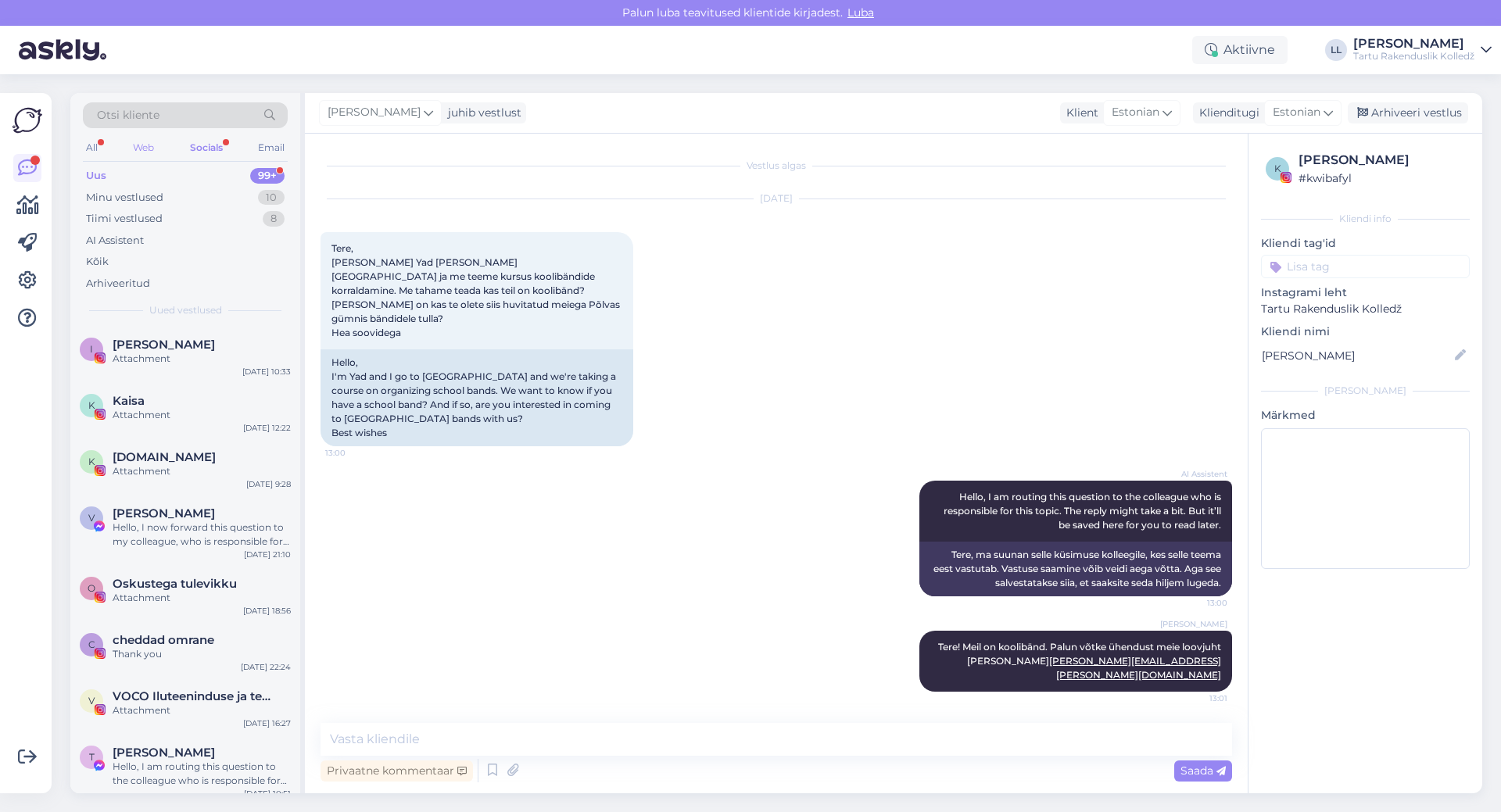
click at [152, 148] on div "Web" at bounding box center [143, 147] width 27 height 21
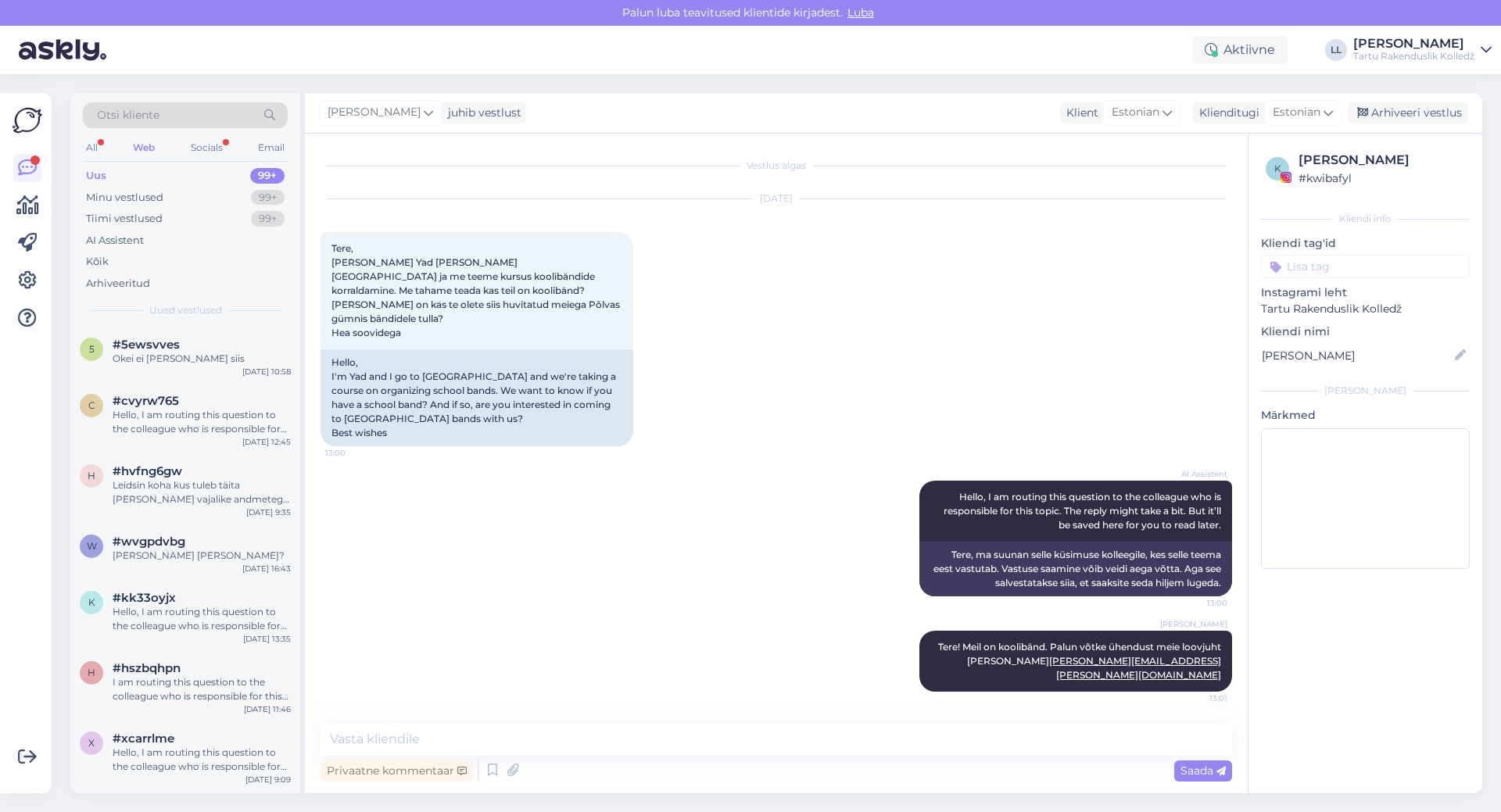
scroll to position [39, 0]
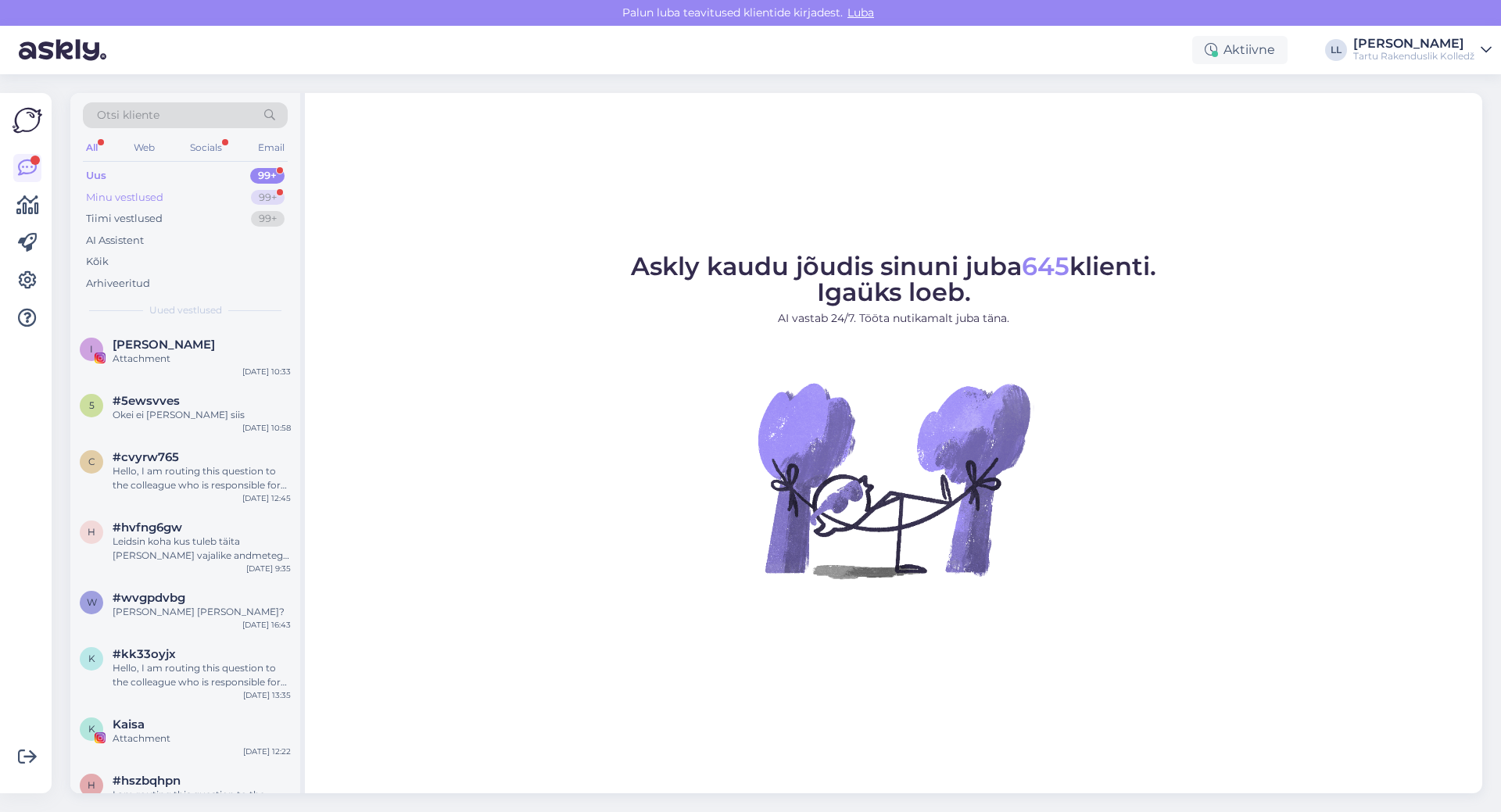
click at [111, 197] on div "Minu vestlused" at bounding box center [124, 198] width 77 height 16
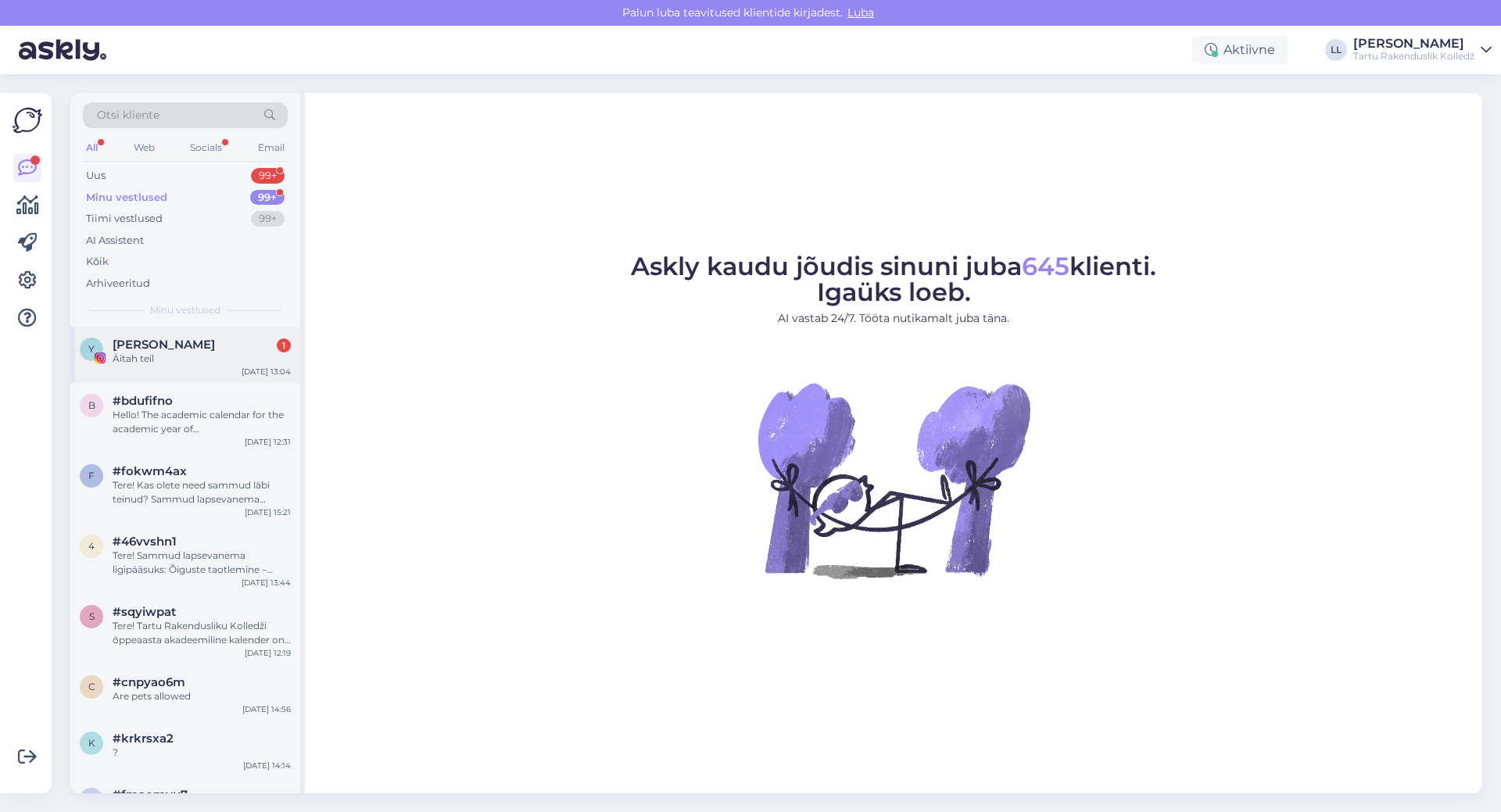
click at [174, 355] on div "Äitah teil" at bounding box center [202, 358] width 178 height 14
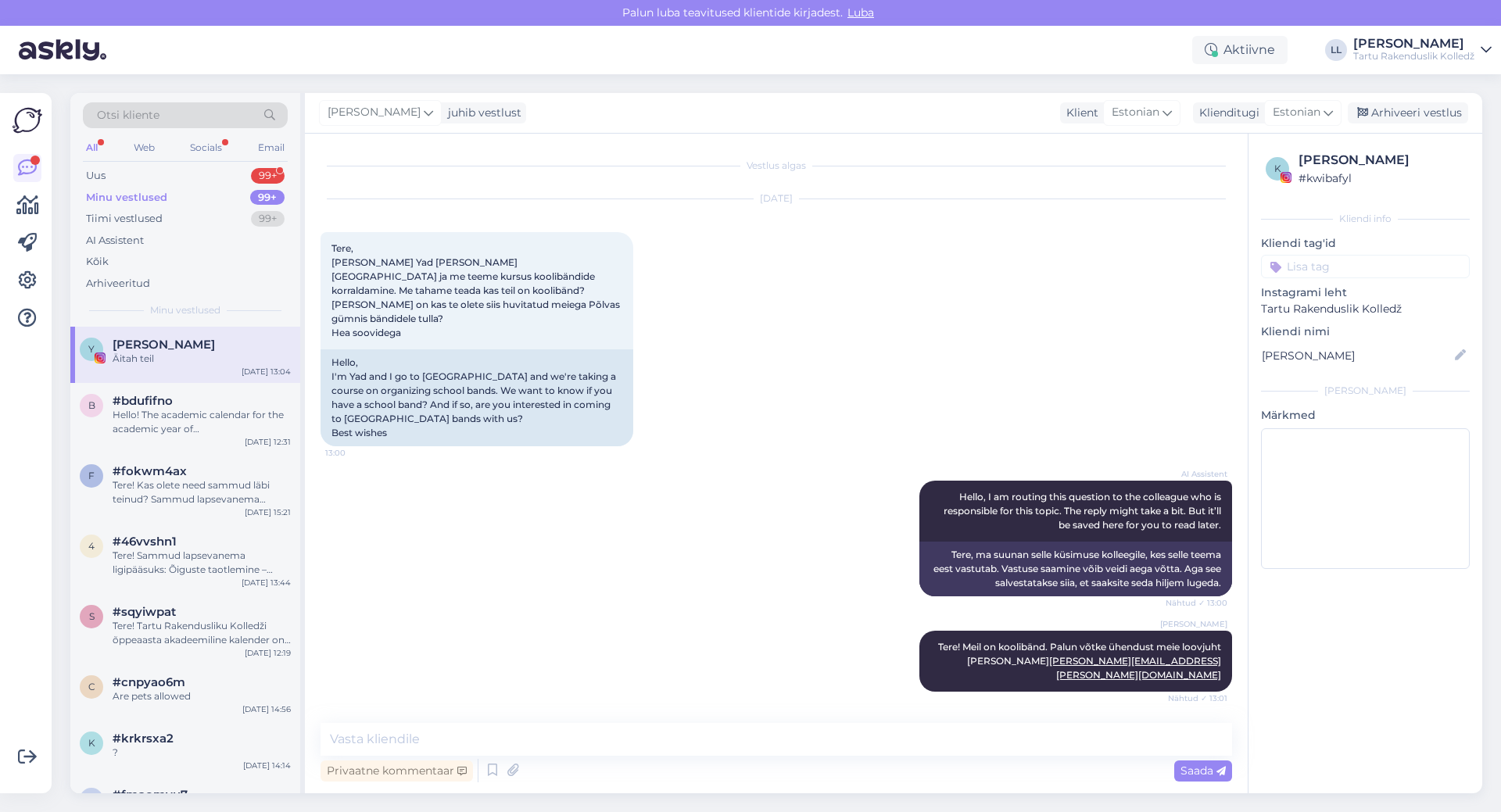
scroll to position [39, 0]
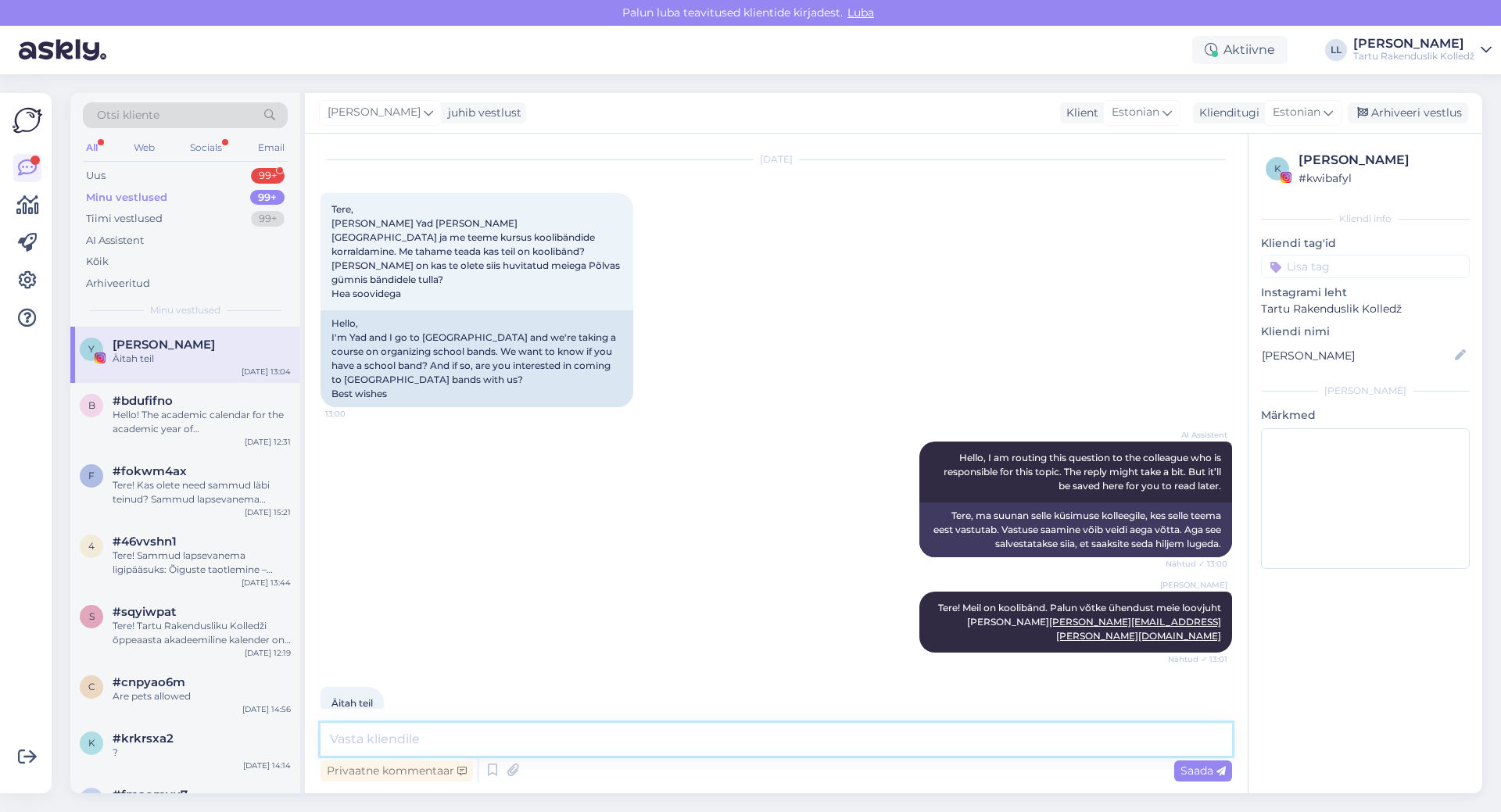
click at [393, 739] on textarea at bounding box center [776, 740] width 911 height 33
type textarea "Toredat päeva!"
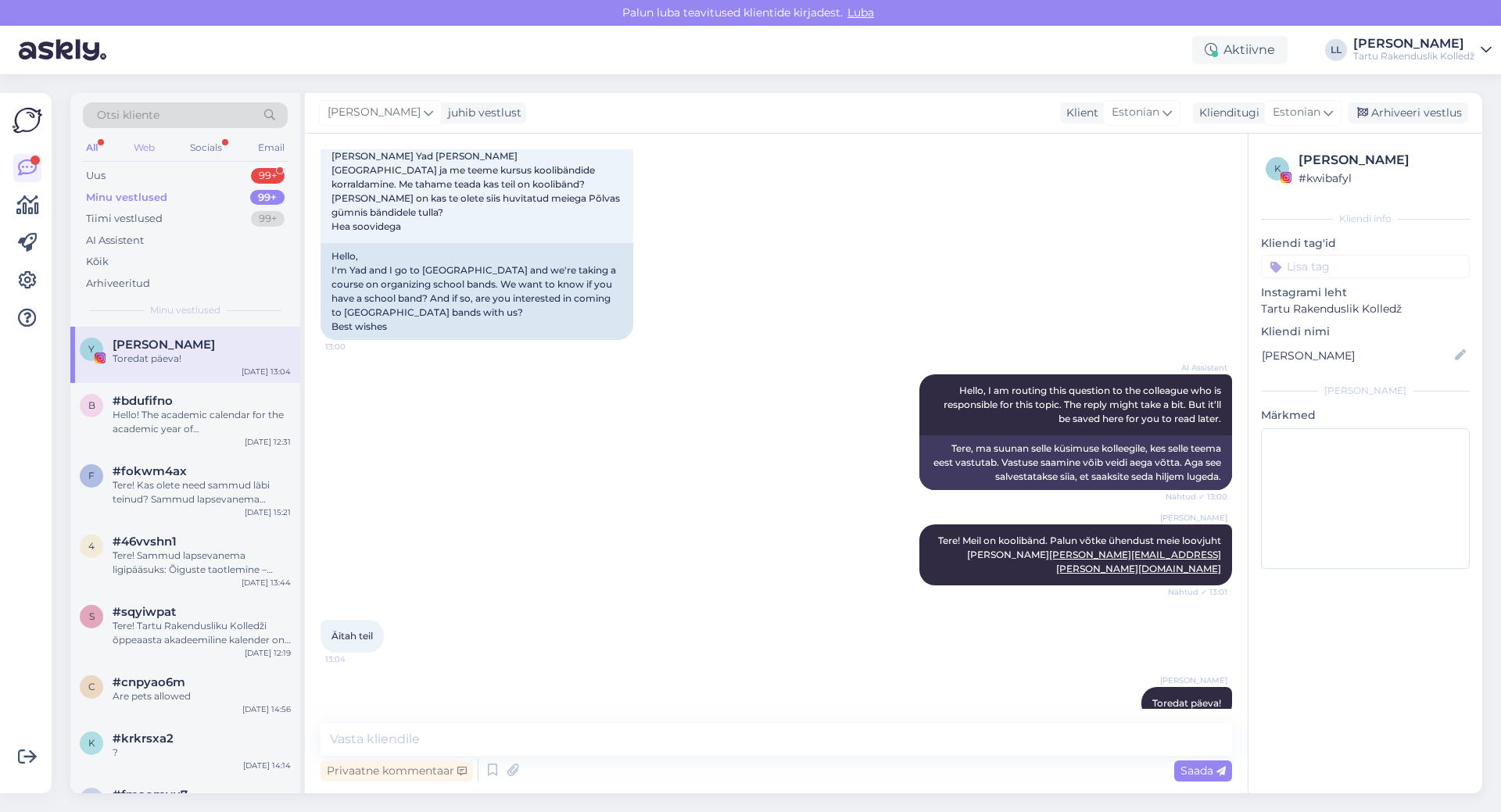
click at [138, 145] on div "Web" at bounding box center [144, 147] width 27 height 21
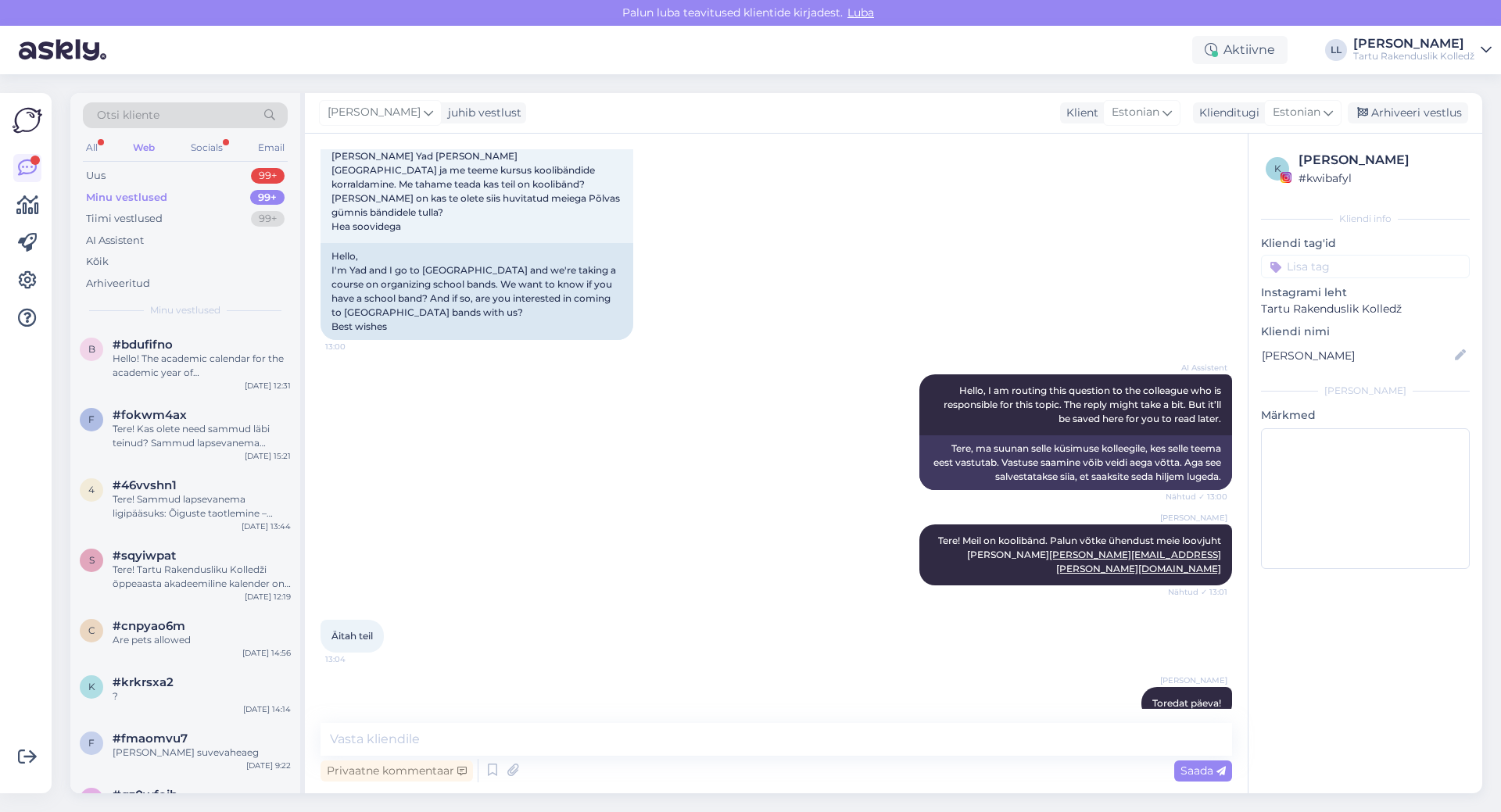
drag, startPoint x: 218, startPoint y: 334, endPoint x: 216, endPoint y: 321, distance: 13.2
click at [218, 333] on div "b #bdufifno Hello! The academic calendar for the academic year of Tartu Applied…" at bounding box center [185, 362] width 230 height 71
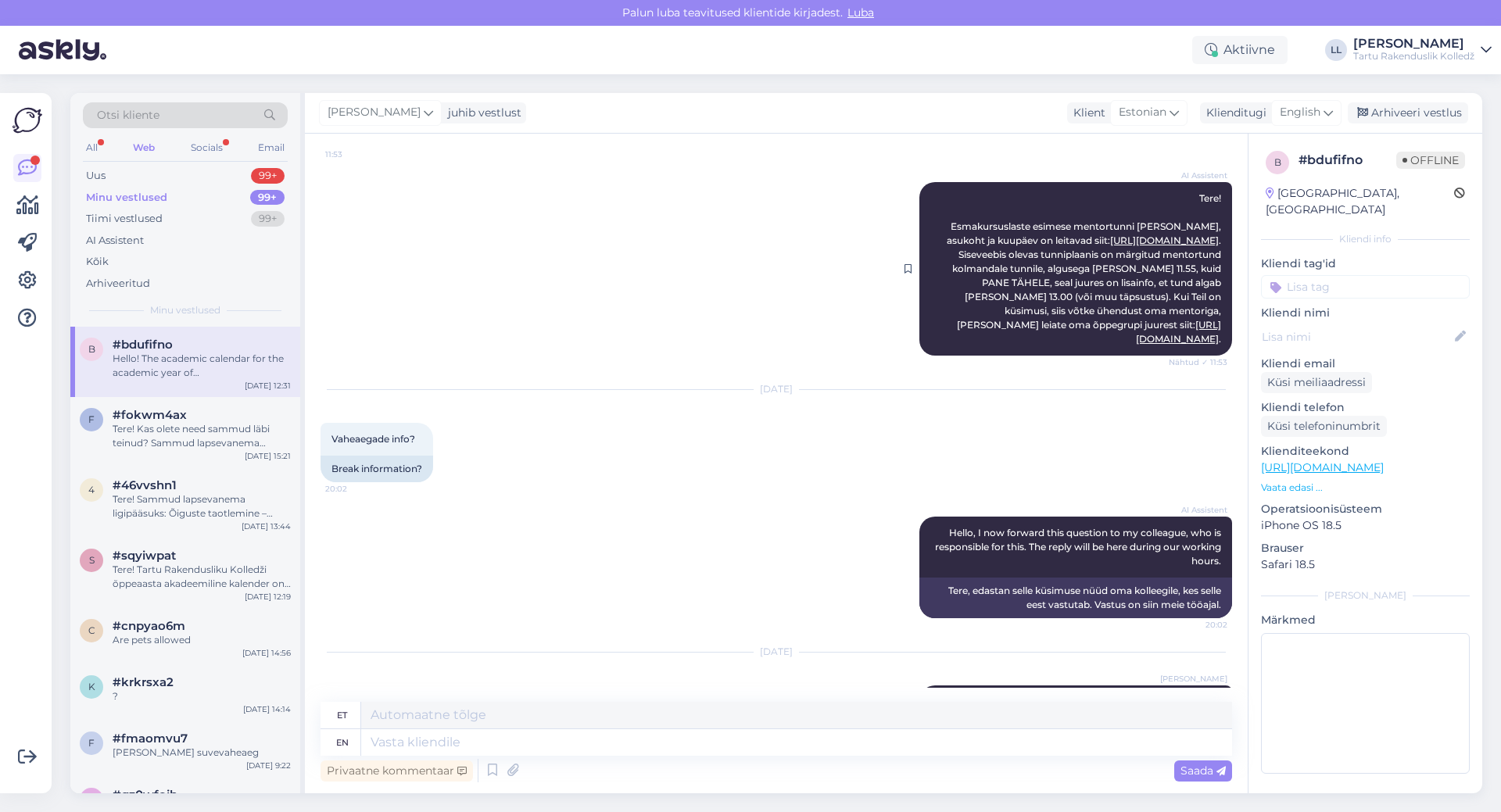
scroll to position [4, 0]
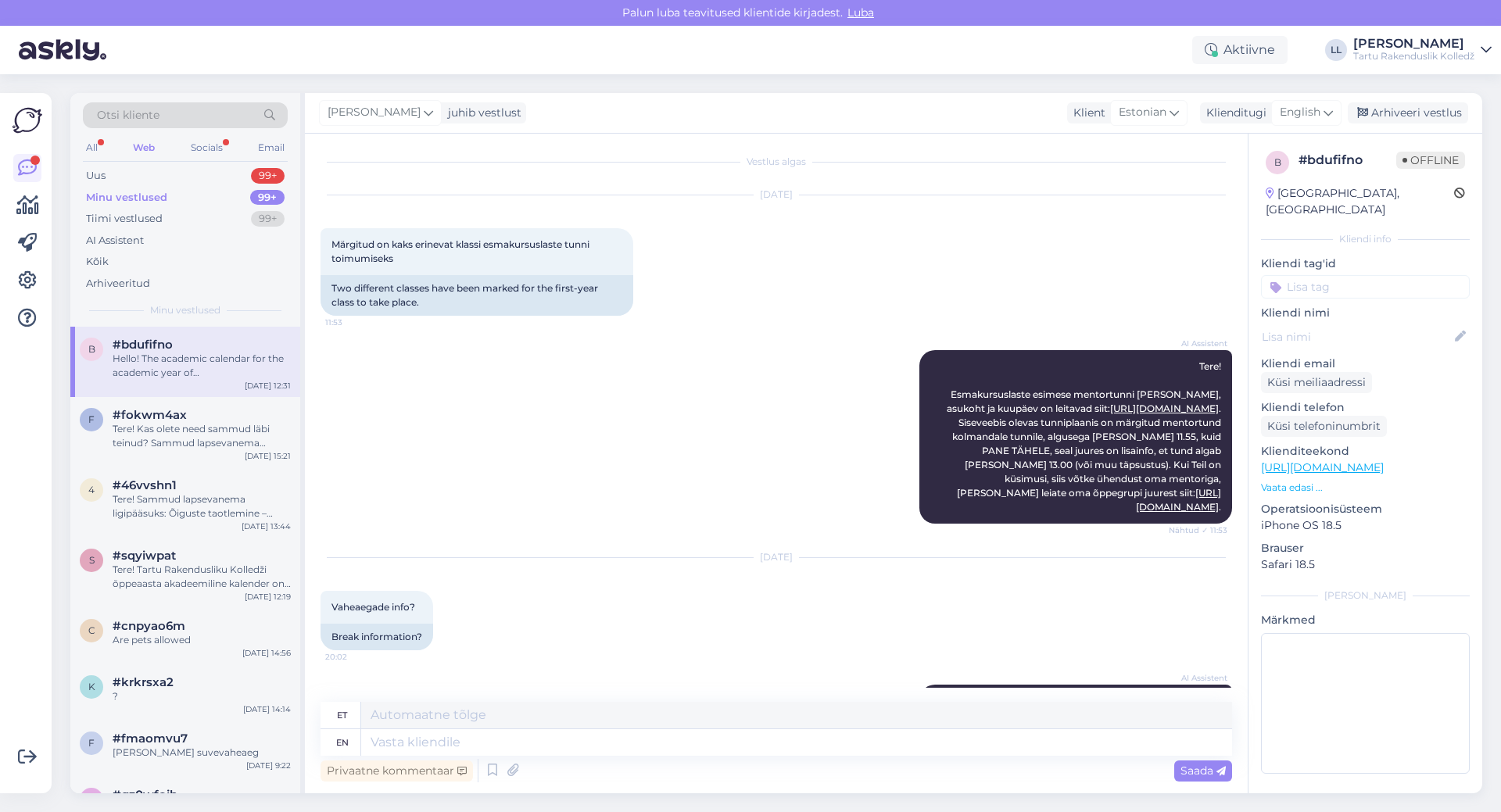
click at [212, 368] on div "Hello! The academic calendar for the academic year of [GEOGRAPHIC_DATA] can be …" at bounding box center [202, 365] width 178 height 28
